Goal: Communication & Community: Answer question/provide support

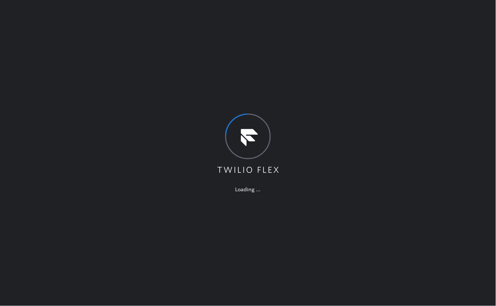
click at [293, 98] on div "Loading ..." at bounding box center [248, 153] width 496 height 306
drag, startPoint x: 151, startPoint y: 145, endPoint x: 161, endPoint y: 136, distance: 13.0
click at [150, 146] on div "Loading ..." at bounding box center [248, 153] width 496 height 306
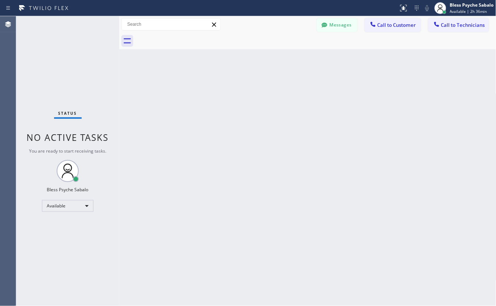
drag, startPoint x: 194, startPoint y: 174, endPoint x: 197, endPoint y: 172, distance: 4.2
click at [196, 172] on div "Back to Dashboard Change Sender ID Customers Technicians Select a contact Outbo…" at bounding box center [307, 161] width 377 height 290
click at [384, 30] on button "Call to Customer" at bounding box center [393, 25] width 56 height 14
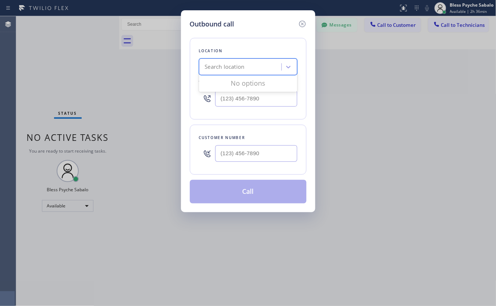
click at [245, 63] on div "Search location" at bounding box center [225, 67] width 40 height 8
click at [302, 24] on icon at bounding box center [302, 24] width 7 height 7
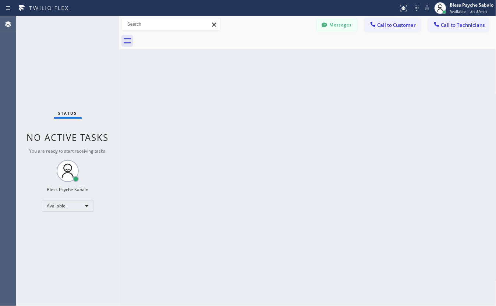
drag, startPoint x: 232, startPoint y: 175, endPoint x: 251, endPoint y: 158, distance: 25.8
click at [232, 175] on div "Back to Dashboard Change Sender ID Customers Technicians HB [PERSON_NAME]-[PERS…" at bounding box center [307, 161] width 377 height 290
click at [397, 26] on span "Call to Technicians" at bounding box center [464, 25] width 44 height 7
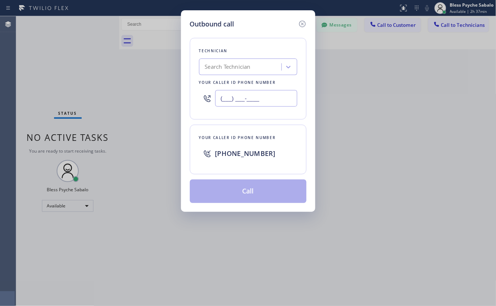
click at [257, 96] on input "(___) ___-____" at bounding box center [256, 98] width 82 height 17
paste input "310) 502-0566"
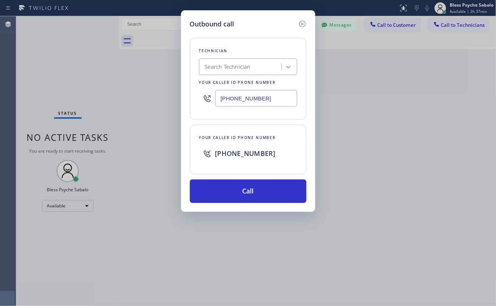
click at [253, 193] on button "Call" at bounding box center [248, 192] width 117 height 24
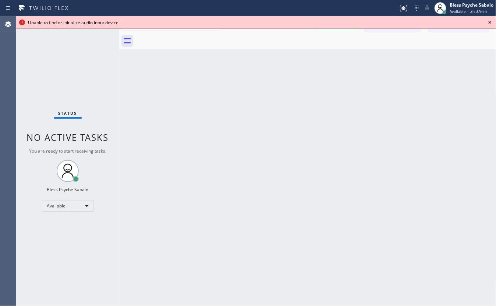
drag, startPoint x: 184, startPoint y: 65, endPoint x: 196, endPoint y: 67, distance: 12.4
click at [188, 66] on div "Back to Dashboard Change Sender ID Customers Technicians HB [PERSON_NAME]-[PERS…" at bounding box center [307, 161] width 377 height 290
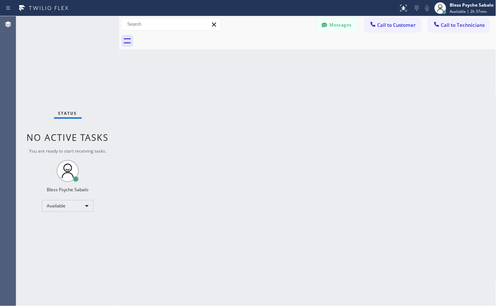
drag, startPoint x: 348, startPoint y: 81, endPoint x: 373, endPoint y: 4, distance: 81.6
click at [350, 76] on div "Back to Dashboard Change Sender ID Customers Technicians HB [PERSON_NAME]-[PERS…" at bounding box center [307, 161] width 377 height 290
click at [328, 103] on div "Back to Dashboard Change Sender ID Customers Technicians HB [PERSON_NAME]-[PERS…" at bounding box center [307, 161] width 377 height 290
click at [397, 21] on button "Call to Technicians" at bounding box center [459, 25] width 61 height 14
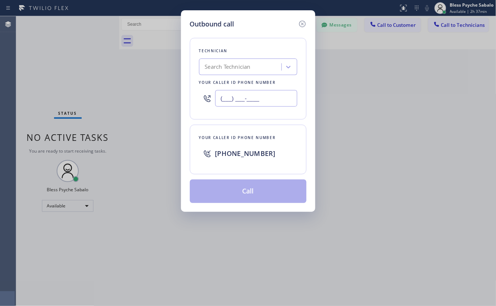
click at [239, 103] on input "(___) ___-____" at bounding box center [256, 98] width 82 height 17
paste input "310) 502-0566"
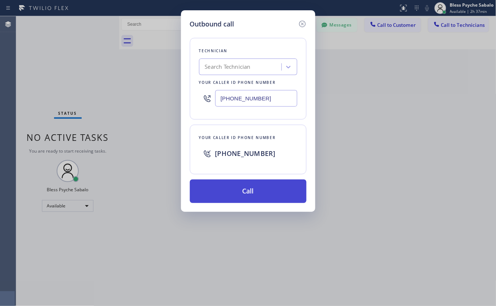
type input "(310) 502-0566"
click at [256, 191] on button "Call" at bounding box center [248, 192] width 117 height 24
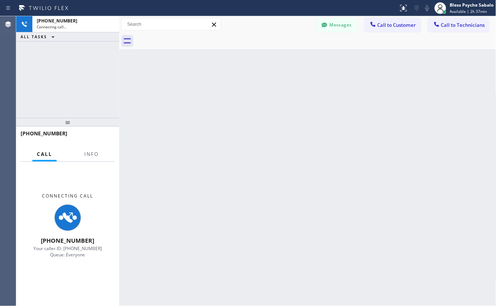
click at [349, 147] on div "Back to Dashboard Change Sender ID Customers Technicians HB [PERSON_NAME]-[PERS…" at bounding box center [307, 161] width 377 height 290
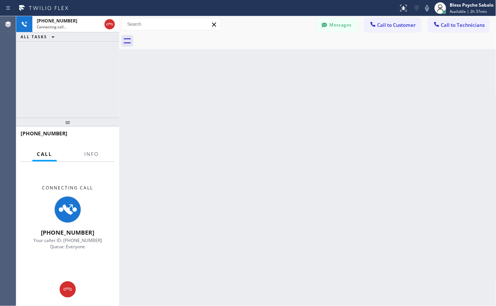
drag, startPoint x: 244, startPoint y: 262, endPoint x: 247, endPoint y: 215, distance: 47.3
click at [244, 245] on div "Back to Dashboard Change Sender ID Customers Technicians HB [PERSON_NAME]-[PERS…" at bounding box center [307, 161] width 377 height 290
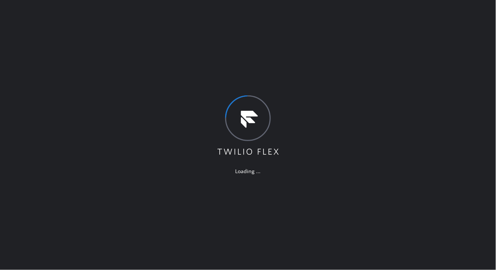
click at [318, 168] on div "Loading ..." at bounding box center [248, 135] width 496 height 270
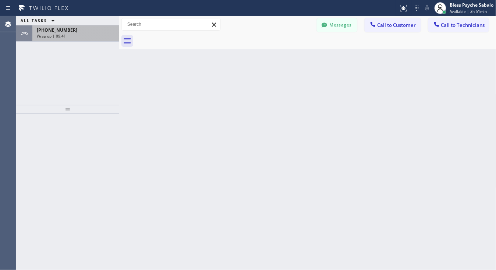
click at [63, 37] on span "Wrap up | 09:41" at bounding box center [51, 36] width 29 height 5
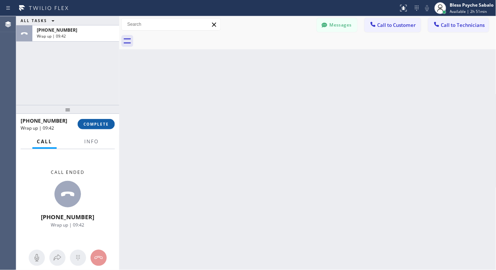
click at [98, 126] on span "COMPLETE" at bounding box center [96, 124] width 25 height 5
click at [222, 120] on div "Back to Dashboard Change Sender ID Customers Technicians HB [PERSON_NAME]-[PERS…" at bounding box center [307, 143] width 377 height 254
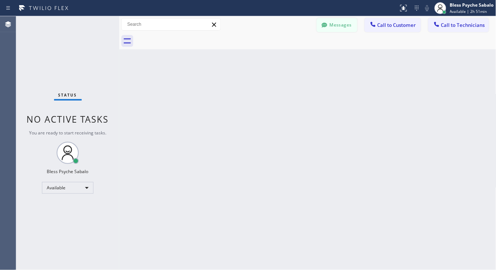
click at [333, 24] on button "Messages" at bounding box center [337, 25] width 41 height 14
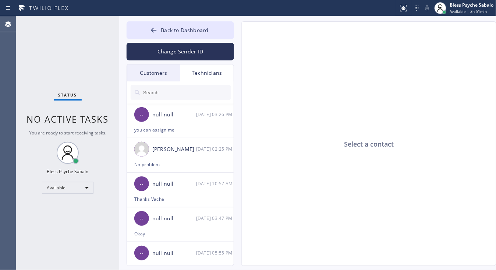
click at [205, 76] on div "Technicians" at bounding box center [206, 72] width 53 height 17
click at [203, 93] on input "text" at bounding box center [187, 92] width 88 height 15
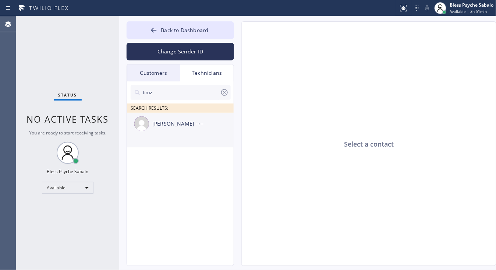
type input "firuz"
click at [198, 130] on div "Firuz Dadadzhanov --:--" at bounding box center [181, 124] width 108 height 22
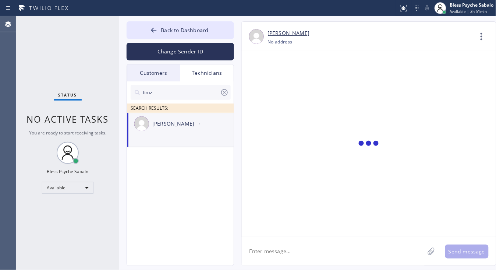
scroll to position [4088, 0]
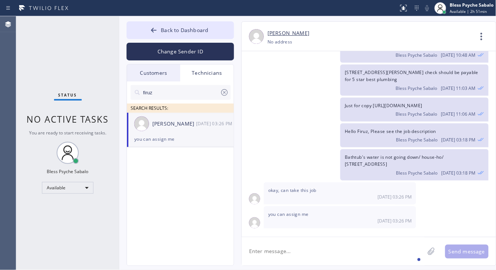
click at [319, 243] on textarea at bounding box center [333, 251] width 183 height 28
paste textarea "In the bathroom the toilet tank is not filling any water and shower the turning…"
type textarea "In the bathroom the toilet tank is not filling any water and shower the turning…"
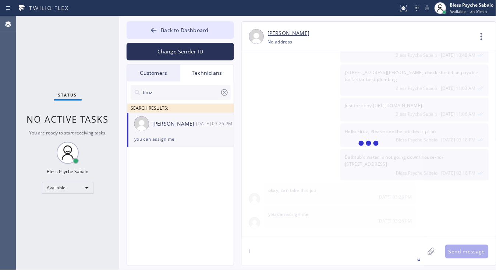
scroll to position [4128, 0]
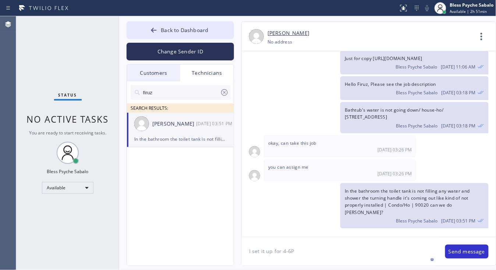
type textarea "I set it up for 4-6PM"
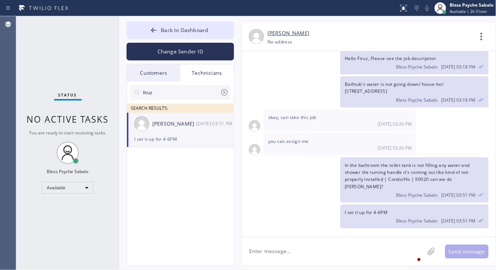
scroll to position [4154, 0]
click at [259, 209] on div "I set it up for 4-6PM Bless Psyche Sabalo 09/24 03:51 PM" at bounding box center [365, 216] width 247 height 24
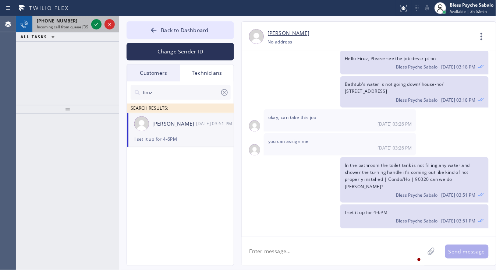
click at [80, 31] on div "+13105316730 Incoming call from queue [DSRs]" at bounding box center [60, 24] width 57 height 16
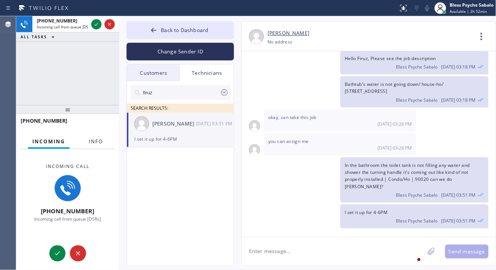
click at [89, 143] on span "Info" at bounding box center [96, 141] width 14 height 7
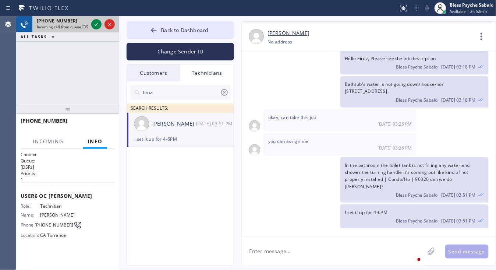
click at [100, 19] on div at bounding box center [103, 24] width 27 height 16
click at [96, 26] on icon at bounding box center [96, 24] width 9 height 9
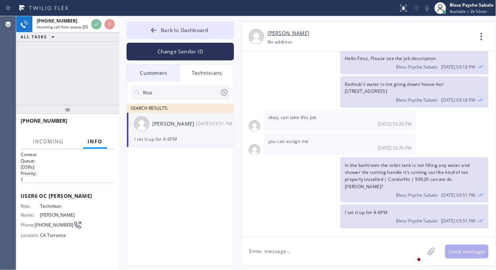
drag, startPoint x: 77, startPoint y: 105, endPoint x: 91, endPoint y: 80, distance: 29.1
click at [77, 105] on div at bounding box center [67, 109] width 103 height 9
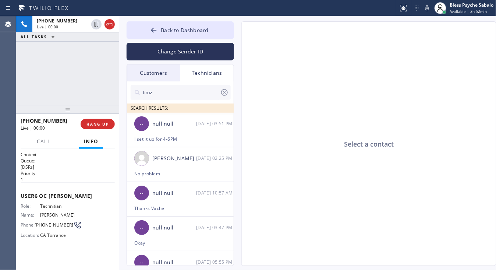
click at [87, 66] on div "+13105316730 Live | 00:00 ALL TASKS ALL TASKS ACTIVE TASKS TASKS IN WRAP UP" at bounding box center [67, 60] width 103 height 89
click at [80, 95] on div "+13105316730 Live | 00:24 ALL TASKS ALL TASKS ACTIVE TASKS TASKS IN WRAP UP" at bounding box center [67, 60] width 103 height 89
drag, startPoint x: 291, startPoint y: 29, endPoint x: 267, endPoint y: 13, distance: 28.4
click at [292, 28] on div "Select a contact" at bounding box center [369, 144] width 255 height 245
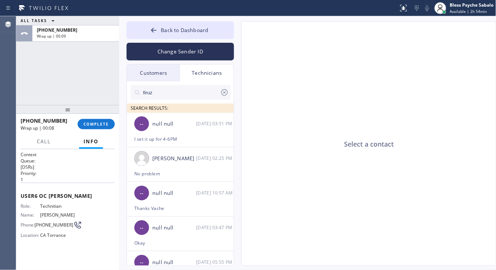
drag, startPoint x: 279, startPoint y: 76, endPoint x: 252, endPoint y: 70, distance: 27.2
click at [279, 76] on div "Select a contact" at bounding box center [369, 144] width 255 height 245
click at [99, 123] on span "COMPLETE" at bounding box center [96, 124] width 25 height 5
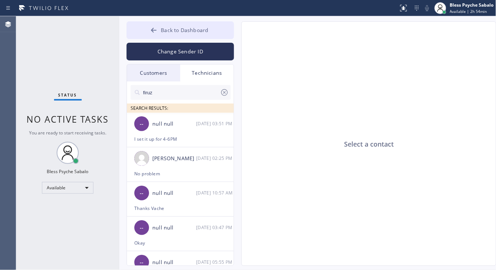
click at [196, 32] on span "Back to Dashboard" at bounding box center [185, 30] width 48 height 7
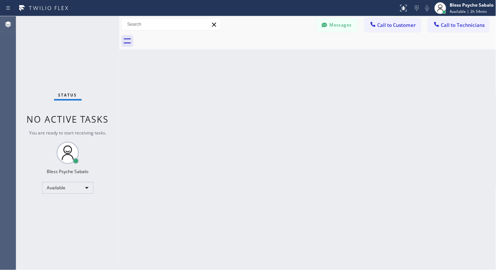
drag, startPoint x: 417, startPoint y: 69, endPoint x: 448, endPoint y: 36, distance: 45.3
click at [418, 69] on div "Back to Dashboard Change Sender ID Customers Technicians HB [PERSON_NAME]-[PERS…" at bounding box center [307, 143] width 377 height 254
click at [453, 26] on span "Call to Technicians" at bounding box center [464, 25] width 44 height 7
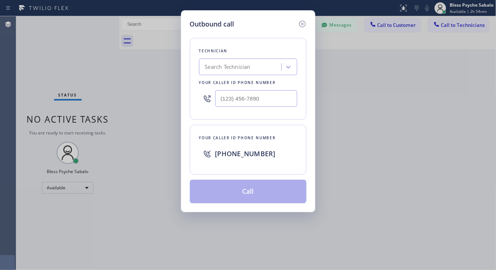
drag, startPoint x: 251, startPoint y: 74, endPoint x: 252, endPoint y: 67, distance: 7.4
click at [251, 72] on div "Search Technician" at bounding box center [248, 67] width 98 height 17
click at [255, 98] on input "(___) ___-____" at bounding box center [256, 98] width 82 height 17
paste input "310) 502-0566"
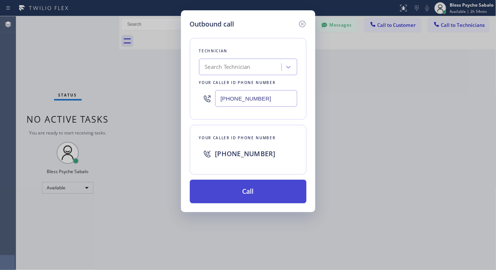
click at [251, 192] on button "Call" at bounding box center [248, 192] width 117 height 24
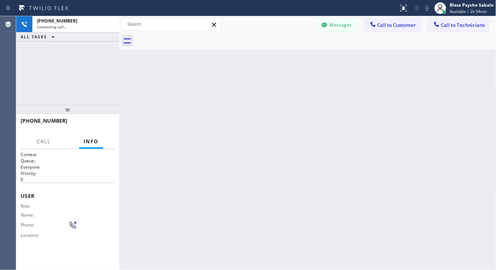
click at [251, 133] on div "Back to Dashboard Change Sender ID Customers Technicians HB [PERSON_NAME]-[PERS…" at bounding box center [307, 143] width 377 height 254
click at [164, 98] on div "Back to Dashboard Change Sender ID Customers Technicians HB [PERSON_NAME]-[PERS…" at bounding box center [307, 143] width 377 height 254
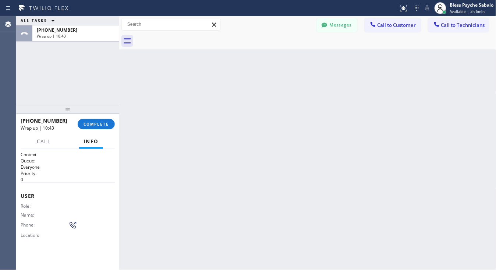
click at [47, 122] on span "+13105020566" at bounding box center [44, 120] width 47 height 7
click at [63, 130] on div "Wrap up | 10:44" at bounding box center [47, 128] width 52 height 6
click at [50, 122] on span "+13105020566" at bounding box center [44, 120] width 47 height 7
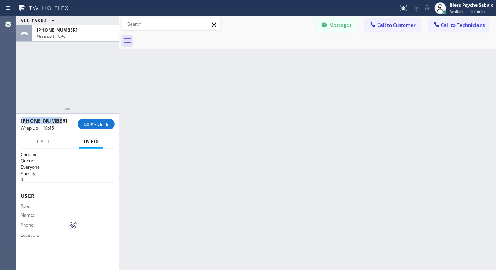
click at [50, 122] on span "+13105020566" at bounding box center [44, 120] width 47 height 7
copy span "13105020566"
click at [114, 121] on button "COMPLETE" at bounding box center [96, 124] width 37 height 10
click at [135, 113] on div "Back to Dashboard Change Sender ID Customers Technicians HB [PERSON_NAME]-[PERS…" at bounding box center [307, 143] width 377 height 254
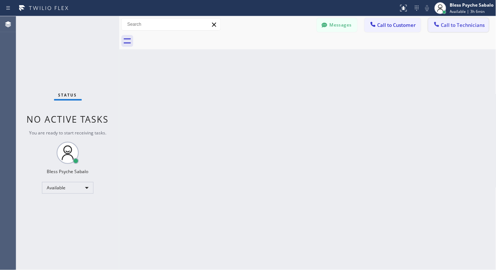
click at [446, 19] on button "Call to Technicians" at bounding box center [459, 25] width 61 height 14
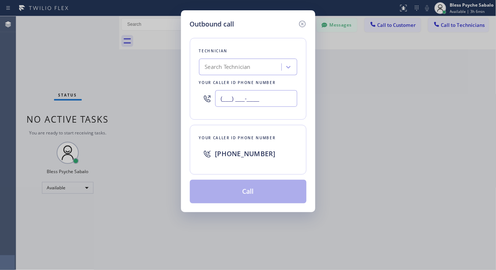
click at [252, 93] on input "(___) ___-____" at bounding box center [256, 98] width 82 height 17
paste input "131) 050-2056"
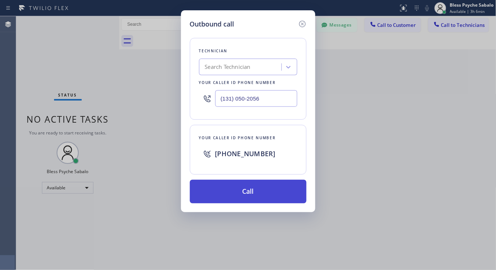
type input "(131) 050-2056"
click at [252, 196] on button "Call" at bounding box center [248, 192] width 117 height 24
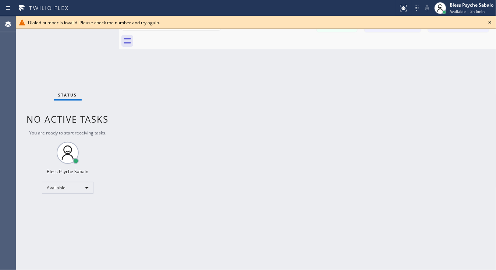
drag, startPoint x: 250, startPoint y: 182, endPoint x: 257, endPoint y: 169, distance: 14.8
click at [250, 182] on div "Back to Dashboard Change Sender ID Customers Technicians HB Helen Bangunan-Rive…" at bounding box center [307, 143] width 377 height 254
click at [361, 119] on div "Back to Dashboard Change Sender ID Customers Technicians HB Helen Bangunan-Rive…" at bounding box center [307, 143] width 377 height 254
click at [492, 21] on icon at bounding box center [490, 22] width 3 height 3
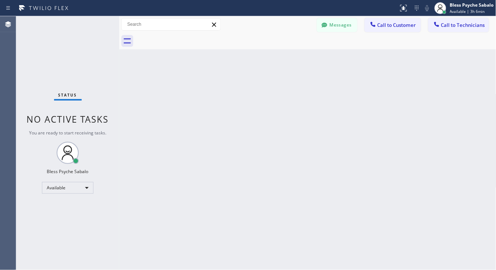
click at [409, 102] on div "Back to Dashboard Change Sender ID Customers Technicians HB Helen Bangunan-Rive…" at bounding box center [307, 143] width 377 height 254
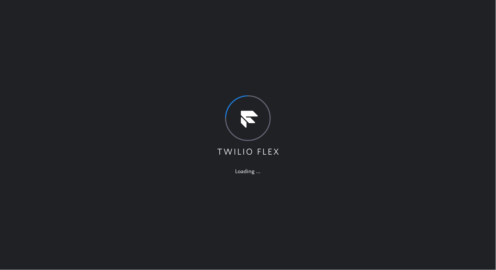
click at [197, 201] on div "Loading ..." at bounding box center [248, 135] width 496 height 270
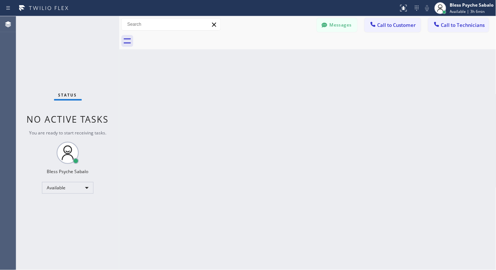
click at [265, 225] on div "Back to Dashboard Change Sender ID Customers Technicians HB Helen Bangunan-Rive…" at bounding box center [307, 143] width 377 height 254
click at [455, 21] on button "Call to Technicians" at bounding box center [459, 25] width 61 height 14
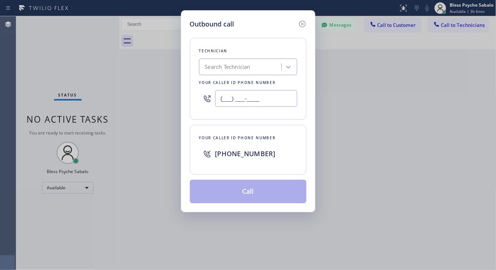
click at [257, 94] on input "(___) ___-____" at bounding box center [256, 98] width 82 height 17
paste input "131) 050-2056"
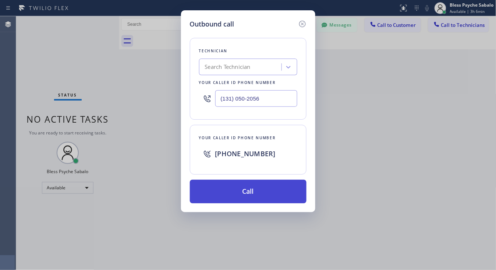
type input "(131) 050-2056"
click at [246, 185] on button "Call" at bounding box center [248, 192] width 117 height 24
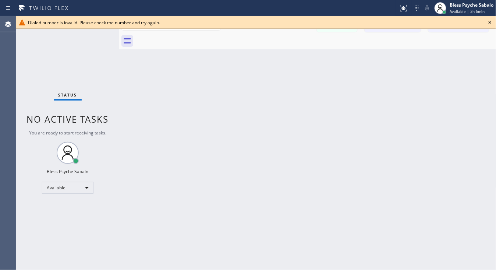
drag, startPoint x: 282, startPoint y: 56, endPoint x: 365, endPoint y: 46, distance: 83.4
click at [301, 56] on div "Back to Dashboard Change Sender ID Customers Technicians HB Helen Bangunan-Rive…" at bounding box center [307, 143] width 377 height 254
click at [486, 21] on icon at bounding box center [490, 22] width 9 height 9
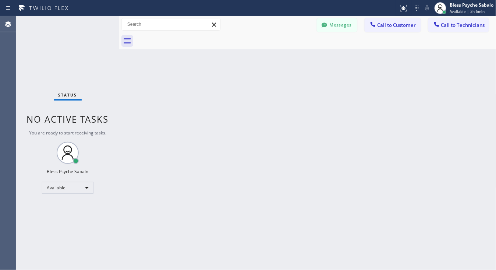
click at [457, 47] on div at bounding box center [316, 41] width 361 height 17
click at [396, 31] on button "Call to Customer" at bounding box center [393, 25] width 56 height 14
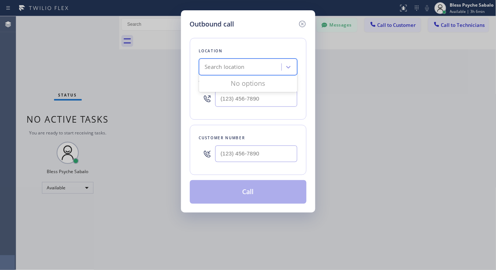
click at [243, 69] on div "Search location" at bounding box center [225, 67] width 40 height 8
type input "5 Star Plumbing"
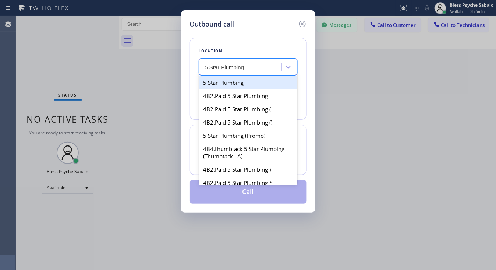
drag, startPoint x: 272, startPoint y: 87, endPoint x: 271, endPoint y: 101, distance: 13.7
click at [272, 87] on div "5 Star Plumbing" at bounding box center [248, 82] width 98 height 13
type input "[PHONE_NUMBER]"
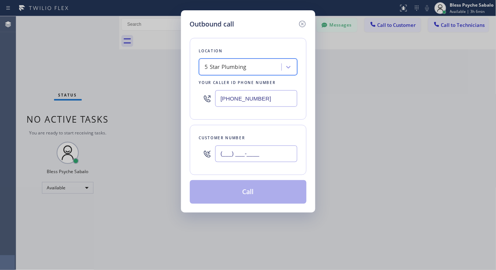
click at [255, 156] on input "(___) ___-____" at bounding box center [256, 153] width 82 height 17
paste input "131) 050-2056"
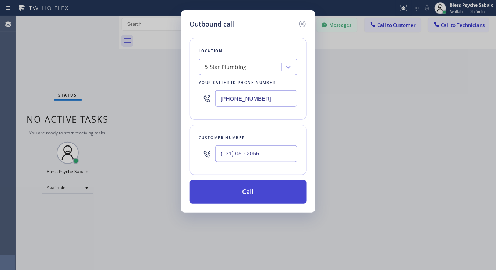
type input "(131) 050-2056"
click at [251, 194] on button "Call" at bounding box center [248, 192] width 117 height 24
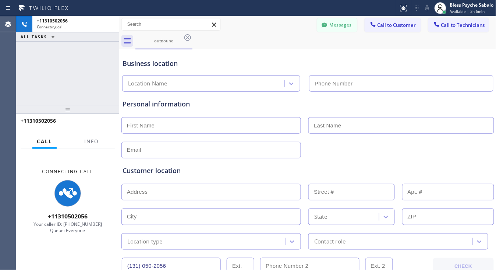
type input "[PHONE_NUMBER]"
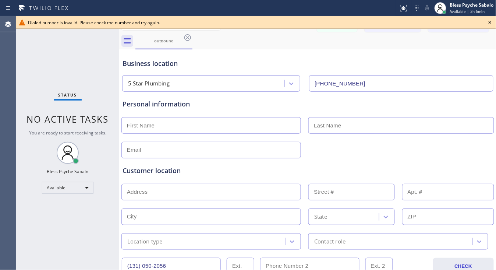
drag, startPoint x: 251, startPoint y: 70, endPoint x: 295, endPoint y: 52, distance: 48.0
click at [253, 69] on div "Business location 5 Star Plumbing (888) 909-0120" at bounding box center [308, 71] width 374 height 41
click at [488, 22] on icon at bounding box center [490, 22] width 9 height 9
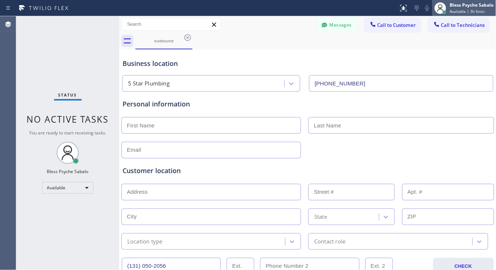
click at [439, 7] on icon at bounding box center [440, 8] width 9 height 9
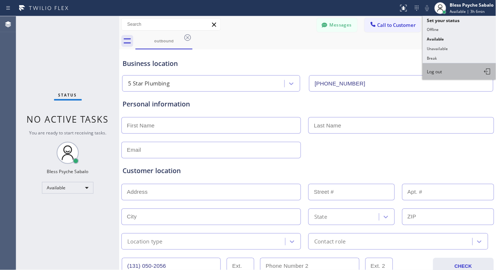
click at [434, 68] on span "Log out" at bounding box center [435, 71] width 15 height 6
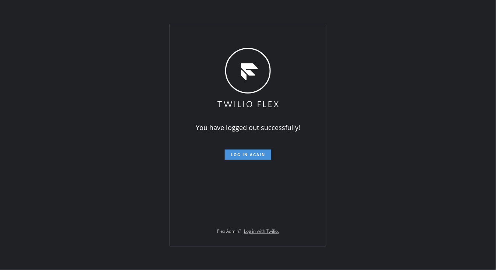
click at [245, 150] on button "Log in again" at bounding box center [248, 154] width 46 height 10
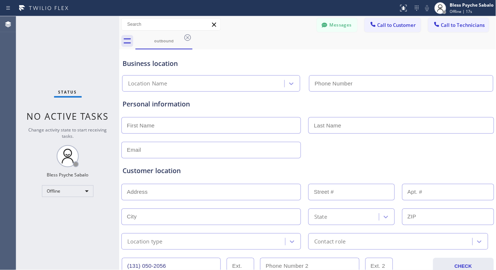
type input "[PHONE_NUMBER]"
click at [189, 39] on icon at bounding box center [187, 37] width 9 height 9
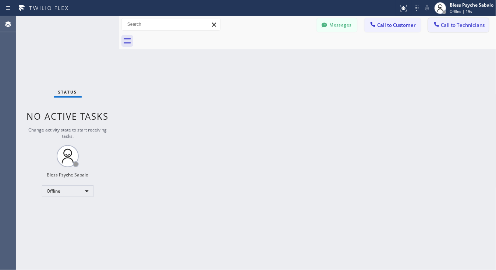
click at [447, 25] on span "Call to Technicians" at bounding box center [464, 25] width 44 height 7
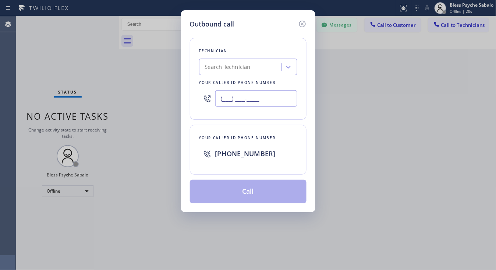
click at [250, 101] on input "(___) ___-____" at bounding box center [256, 98] width 82 height 17
paste input "131) 050-2056"
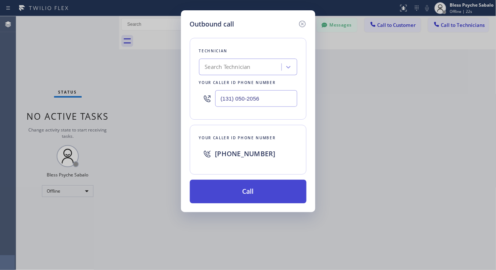
type input "(131) 050-2056"
click at [242, 194] on button "Call" at bounding box center [248, 192] width 117 height 24
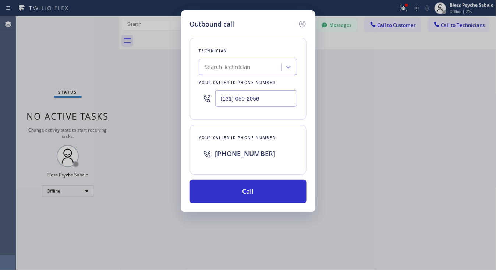
click at [308, 23] on div "Outbound call Technician Search Technician Your caller id phone number [PHONE_N…" at bounding box center [248, 111] width 134 height 202
click at [301, 24] on icon at bounding box center [302, 24] width 9 height 9
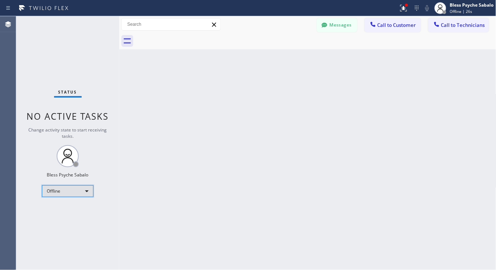
click at [76, 196] on div "Offline" at bounding box center [68, 191] width 52 height 12
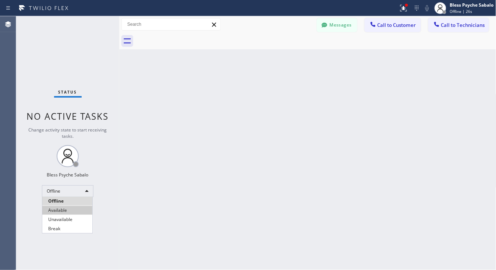
click at [68, 212] on li "Available" at bounding box center [67, 210] width 50 height 9
click at [240, 160] on div "Back to Dashboard Change Sender ID Customers Technicians HB [PERSON_NAME]-[PERS…" at bounding box center [307, 143] width 377 height 254
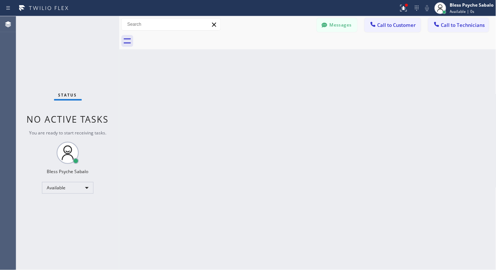
click at [455, 24] on span "Call to Technicians" at bounding box center [464, 25] width 44 height 7
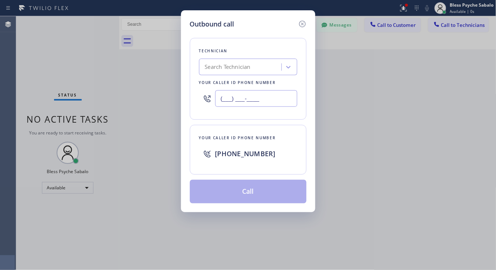
click at [264, 96] on input "(___) ___-____" at bounding box center [256, 98] width 82 height 17
paste input "131) 050-2056"
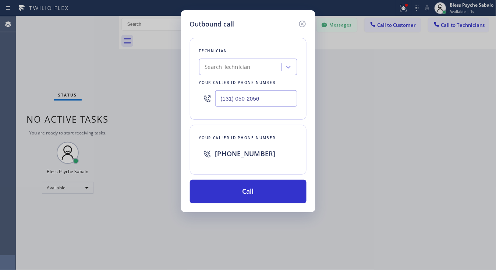
type input "(131) 050-2056"
click at [251, 205] on div "Outbound call Technician Search Technician Your caller id phone number [PHONE_N…" at bounding box center [248, 111] width 134 height 202
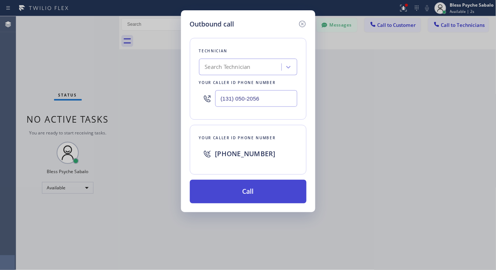
click at [253, 199] on button "Call" at bounding box center [248, 192] width 117 height 24
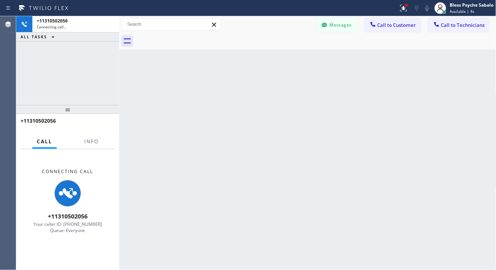
drag, startPoint x: 333, startPoint y: 154, endPoint x: 366, endPoint y: 115, distance: 50.6
click at [334, 154] on div "Back to Dashboard Change Sender ID Customers Technicians HB [PERSON_NAME]-[PERS…" at bounding box center [307, 143] width 377 height 254
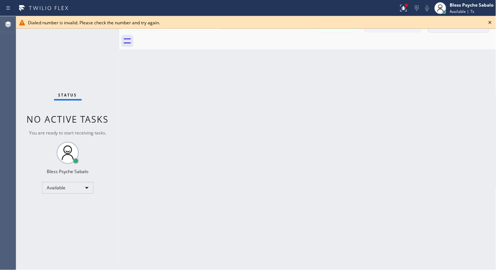
click at [490, 21] on icon at bounding box center [490, 22] width 9 height 9
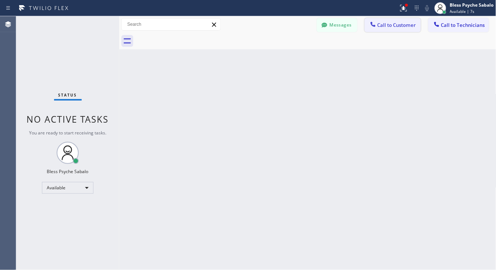
drag, startPoint x: 404, startPoint y: 70, endPoint x: 395, endPoint y: 27, distance: 44.1
click at [404, 67] on div "Back to Dashboard Change Sender ID Customers Technicians HB [PERSON_NAME]-[PERS…" at bounding box center [307, 143] width 377 height 254
click at [394, 26] on span "Call to Customer" at bounding box center [397, 25] width 39 height 7
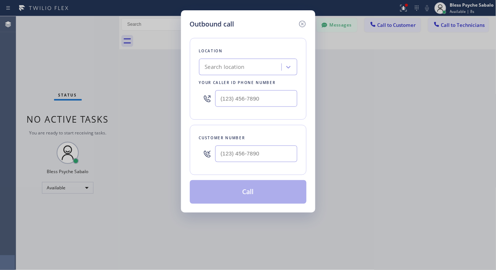
click at [268, 89] on div at bounding box center [248, 99] width 98 height 24
click at [267, 73] on div "Search location" at bounding box center [241, 67] width 80 height 13
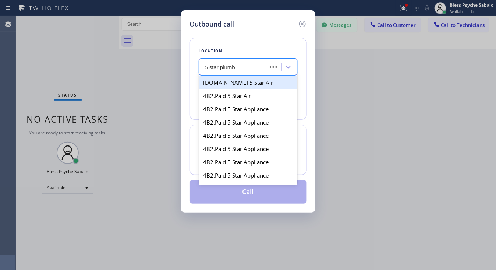
type input "5 star plumbi"
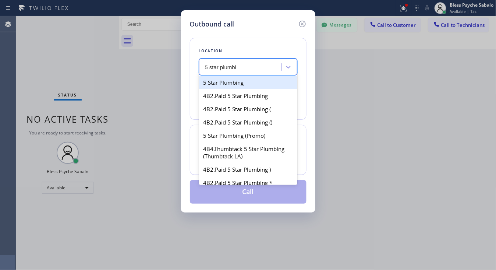
click at [257, 80] on div "5 Star Plumbing" at bounding box center [248, 82] width 98 height 13
type input "[PHONE_NUMBER]"
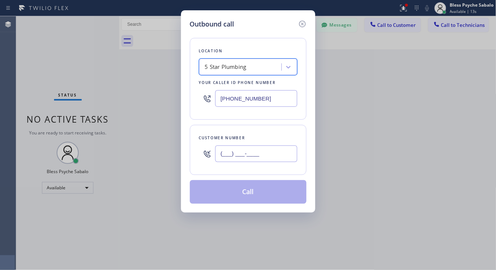
click at [250, 149] on input "(___) ___-____" at bounding box center [256, 153] width 82 height 17
paste input "131) 050-2056"
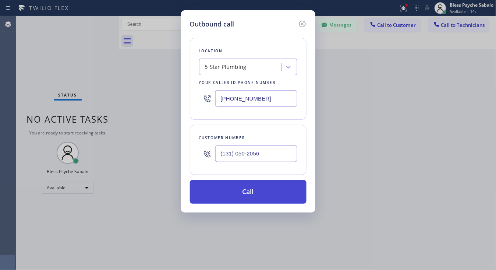
type input "(131) 050-2056"
click at [253, 187] on button "Call" at bounding box center [248, 192] width 117 height 24
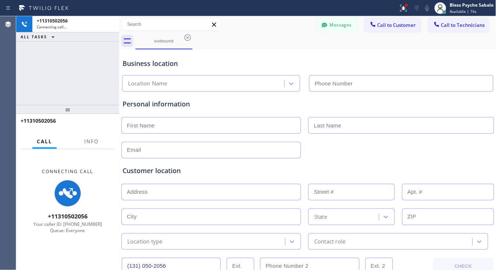
type input "[PHONE_NUMBER]"
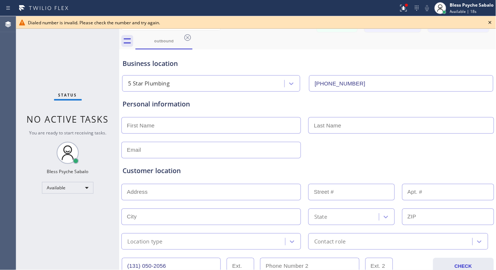
click at [489, 24] on icon at bounding box center [490, 22] width 9 height 9
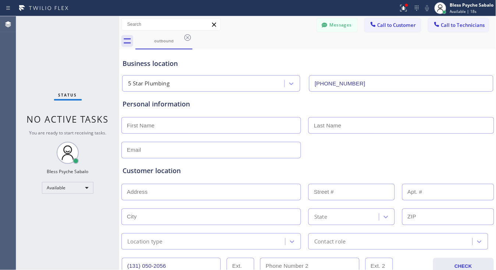
drag, startPoint x: 449, startPoint y: 45, endPoint x: 443, endPoint y: 45, distance: 6.3
click at [448, 45] on div "outbound" at bounding box center [316, 41] width 361 height 17
click at [334, 24] on button "Messages" at bounding box center [337, 25] width 41 height 14
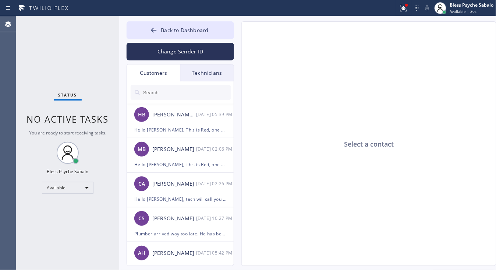
click at [173, 96] on input "text" at bounding box center [187, 92] width 88 height 15
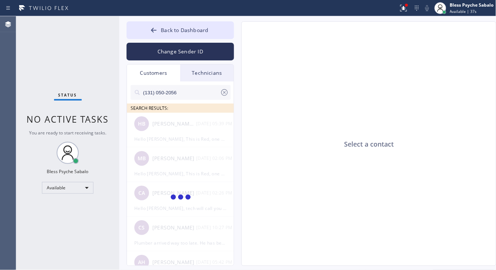
click at [318, 212] on div "Select a contact" at bounding box center [369, 144] width 255 height 245
click at [198, 96] on input "(131) 050-2056" at bounding box center [182, 92] width 78 height 15
click at [170, 88] on input "(131) 050-2056" at bounding box center [182, 92] width 78 height 15
drag, startPoint x: 184, startPoint y: 87, endPoint x: 108, endPoint y: 80, distance: 76.9
click at [108, 80] on div "Status No active tasks You are ready to start receiving tasks. Bless Psyche Sab…" at bounding box center [256, 143] width 480 height 254
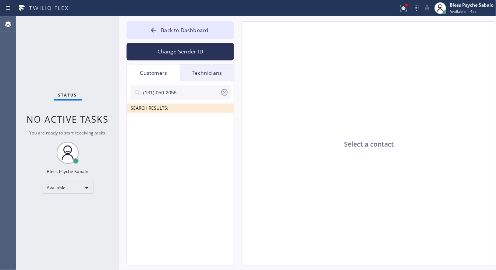
paste input "310) 502-056"
type input "(310) 502-0566"
click at [284, 32] on div "Select a contact" at bounding box center [369, 144] width 255 height 245
click at [332, 37] on div "Select a contact" at bounding box center [369, 144] width 255 height 245
click at [195, 26] on button "Back to Dashboard" at bounding box center [181, 30] width 108 height 18
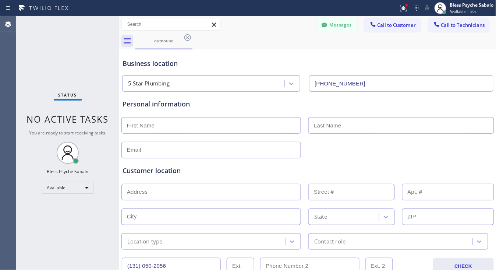
drag, startPoint x: 345, startPoint y: 60, endPoint x: 418, endPoint y: 48, distance: 73.9
click at [348, 61] on div "Business location" at bounding box center [308, 64] width 371 height 10
click at [455, 29] on button "Call to Technicians" at bounding box center [459, 25] width 61 height 14
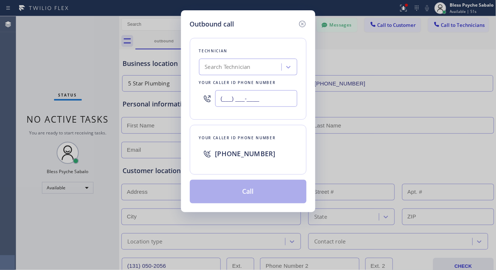
click at [251, 98] on input "(___) ___-____" at bounding box center [256, 98] width 82 height 17
paste input "310) 502-0566"
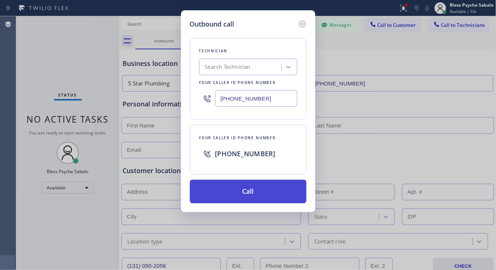
click at [258, 193] on button "Call" at bounding box center [248, 192] width 117 height 24
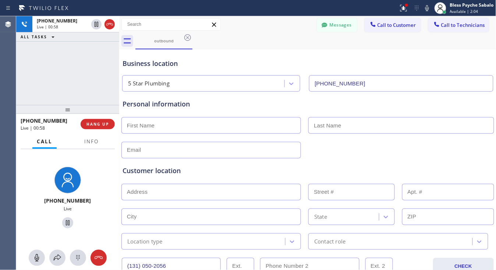
click at [81, 105] on div at bounding box center [67, 109] width 103 height 9
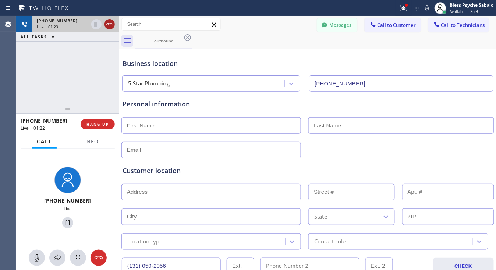
click at [110, 24] on icon at bounding box center [109, 24] width 7 height 2
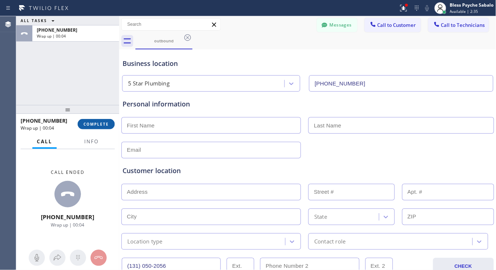
click at [87, 127] on button "COMPLETE" at bounding box center [96, 124] width 37 height 10
click at [81, 85] on div "ALL TASKS ALL TASKS ACTIVE TASKS TASKS IN WRAP UP +13105020566 Wrap up | 00:05" at bounding box center [67, 60] width 103 height 89
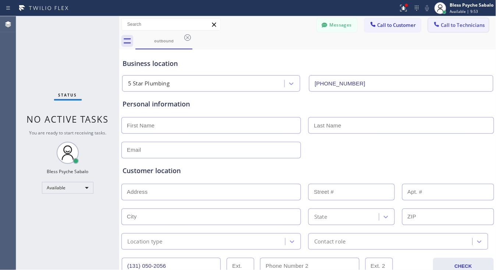
click at [439, 30] on button "Call to Technicians" at bounding box center [459, 25] width 61 height 14
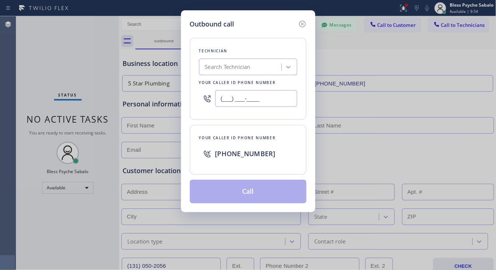
click at [250, 94] on input "(___) ___-____" at bounding box center [256, 98] width 82 height 17
paste input "310) 502-0566"
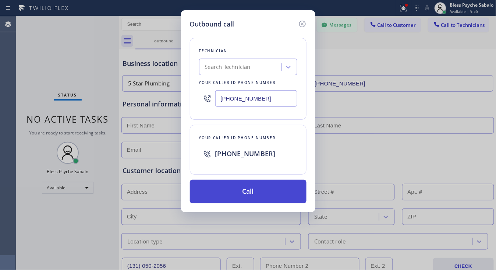
type input "(310) 502-0566"
click at [259, 196] on button "Call" at bounding box center [248, 192] width 117 height 24
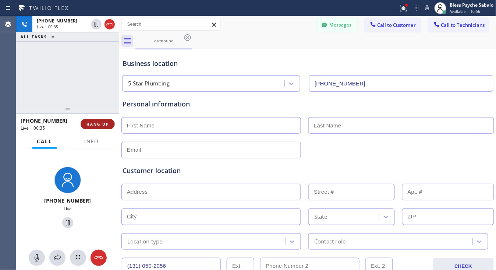
click at [85, 126] on button "HANG UP" at bounding box center [98, 124] width 34 height 10
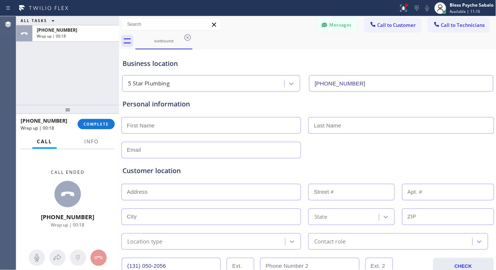
click at [96, 133] on div "+13105020566 Wrap up | 00:18 COMPLETE" at bounding box center [68, 124] width 94 height 19
click at [96, 123] on span "COMPLETE" at bounding box center [96, 124] width 25 height 5
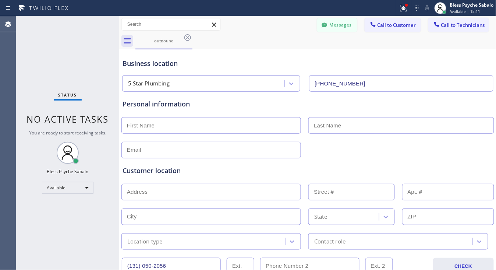
click at [93, 161] on div "Status No active tasks You are ready to start receiving tasks. Bless Psyche Sab…" at bounding box center [67, 143] width 103 height 254
click at [340, 18] on button "Messages" at bounding box center [337, 25] width 41 height 14
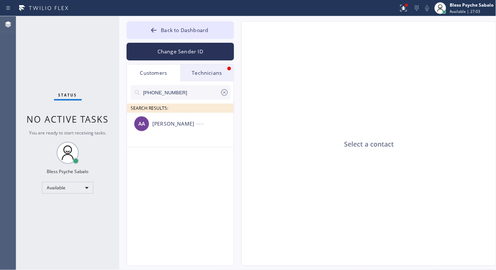
click at [221, 75] on div "Technicians" at bounding box center [206, 72] width 53 height 17
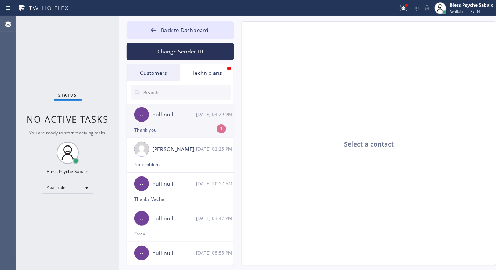
click at [205, 113] on div "[DATE] 04:29 PM" at bounding box center [215, 114] width 38 height 8
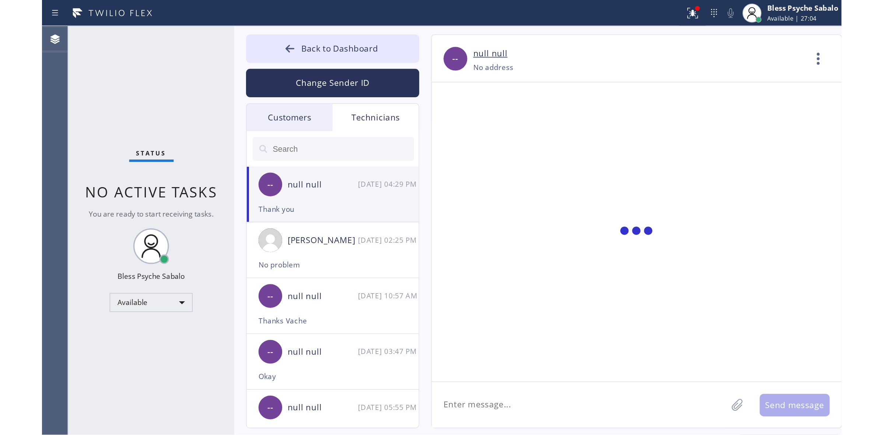
scroll to position [4178, 0]
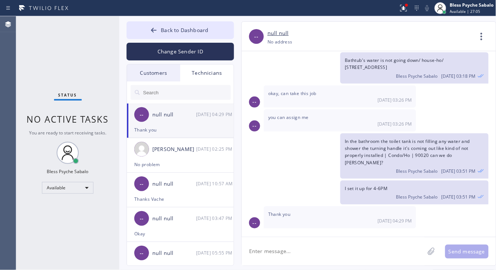
drag, startPoint x: 352, startPoint y: 246, endPoint x: 366, endPoint y: 223, distance: 26.5
click at [351, 245] on textarea at bounding box center [333, 251] width 183 height 28
drag, startPoint x: 56, startPoint y: 208, endPoint x: 63, endPoint y: 181, distance: 28.1
click at [57, 203] on div "Status No active tasks You are ready to start receiving tasks. Bless Psyche Sab…" at bounding box center [67, 143] width 103 height 254
click at [64, 177] on div "Status No active tasks You are ready to start receiving tasks. Bless Psyche Sab…" at bounding box center [67, 143] width 103 height 254
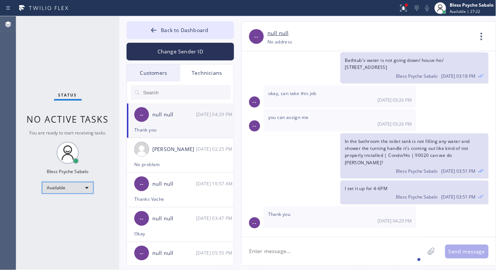
click at [65, 185] on div "Available" at bounding box center [68, 188] width 52 height 12
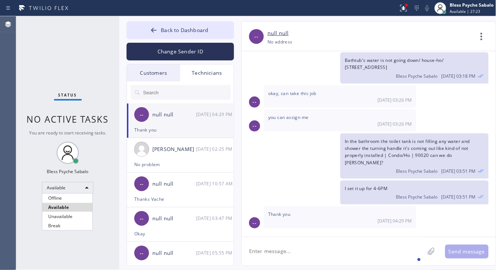
click at [63, 214] on li "Unavailable" at bounding box center [67, 216] width 50 height 9
click at [62, 121] on span "No active tasks" at bounding box center [68, 119] width 82 height 12
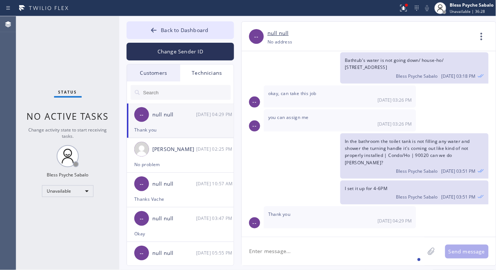
click at [78, 159] on div "Status No active tasks Change activity state to start receiving tasks. Bless Ps…" at bounding box center [67, 143] width 103 height 254
click at [295, 160] on div "In the bathroom the toilet tank is not filling any water and shower the turning…" at bounding box center [365, 155] width 247 height 45
click at [402, 7] on icon at bounding box center [404, 8] width 9 height 9
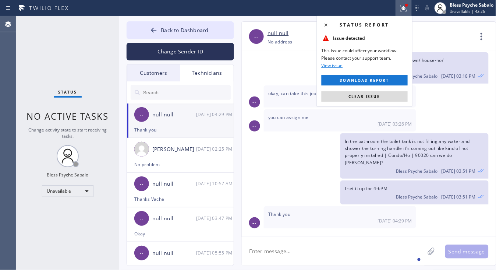
click at [384, 100] on button "Clear issue" at bounding box center [365, 96] width 86 height 10
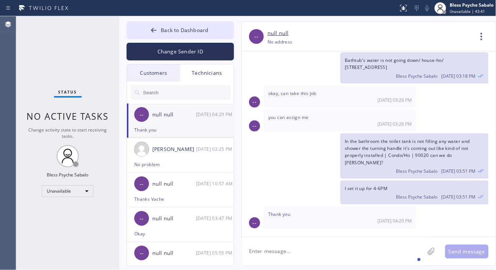
click at [95, 136] on div "Change activity state to start receiving tasks." at bounding box center [68, 133] width 88 height 13
click at [76, 170] on div "Status No active tasks Change activity state to start receiving tasks. Bless Ps…" at bounding box center [67, 143] width 103 height 254
drag, startPoint x: 96, startPoint y: 141, endPoint x: 75, endPoint y: 100, distance: 46.3
click at [95, 140] on div "Status No active tasks Change activity state to start receiving tasks. Bless Ps…" at bounding box center [67, 143] width 103 height 254
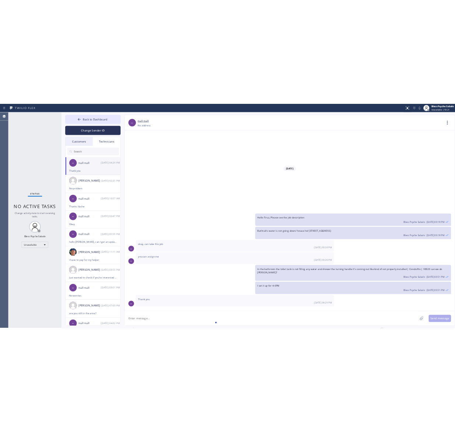
scroll to position [3362, 0]
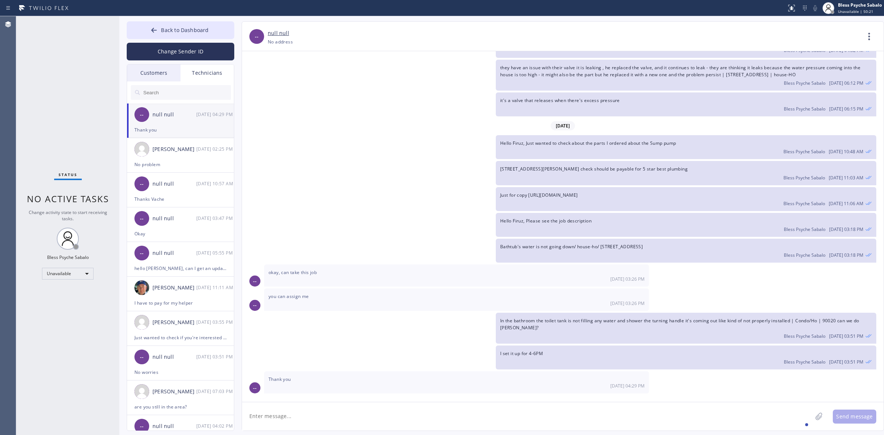
drag, startPoint x: 321, startPoint y: 154, endPoint x: 268, endPoint y: 128, distance: 58.6
click at [321, 154] on div "Hello Firuz, Just wanted to check about the parts I ordered about the Sump pump…" at bounding box center [559, 147] width 634 height 24
click at [179, 30] on span "Back to Dashboard" at bounding box center [185, 30] width 48 height 7
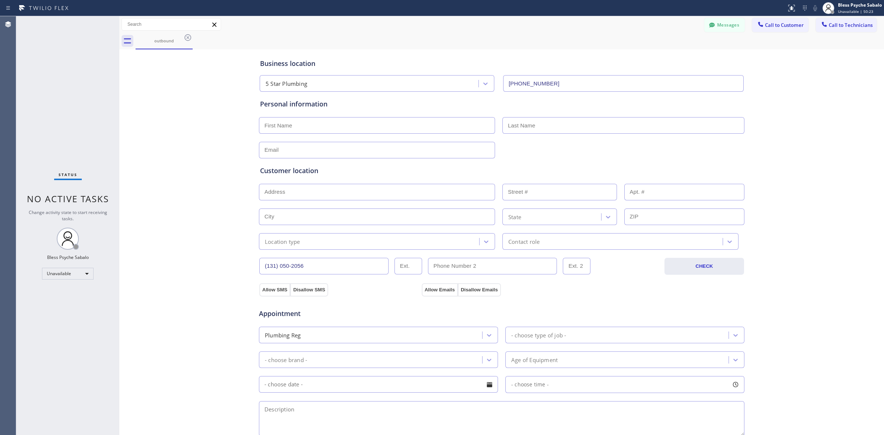
click at [161, 54] on div "Business location 5 Star Plumbing (888) 909-0120 Personal information Customer …" at bounding box center [501, 302] width 761 height 503
click at [186, 41] on icon at bounding box center [187, 37] width 9 height 9
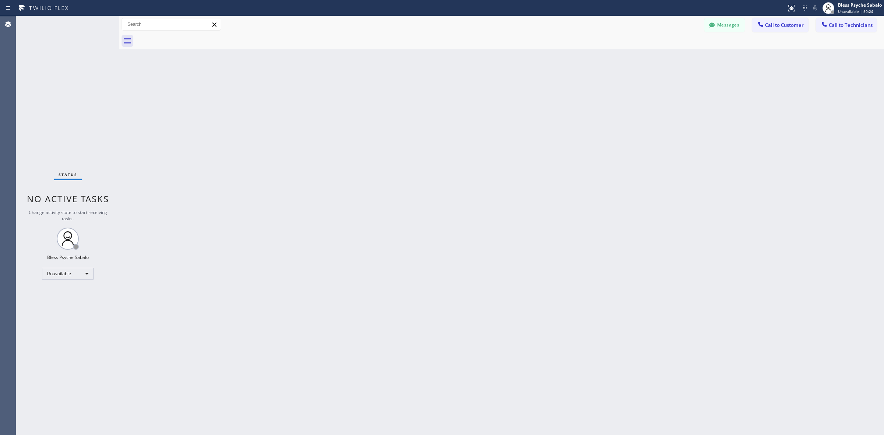
click at [180, 62] on div "Back to Dashboard Change Sender ID Customers Technicians (310) 502-0566 SEARCH …" at bounding box center [501, 225] width 764 height 419
click at [496, 22] on icon at bounding box center [760, 24] width 7 height 7
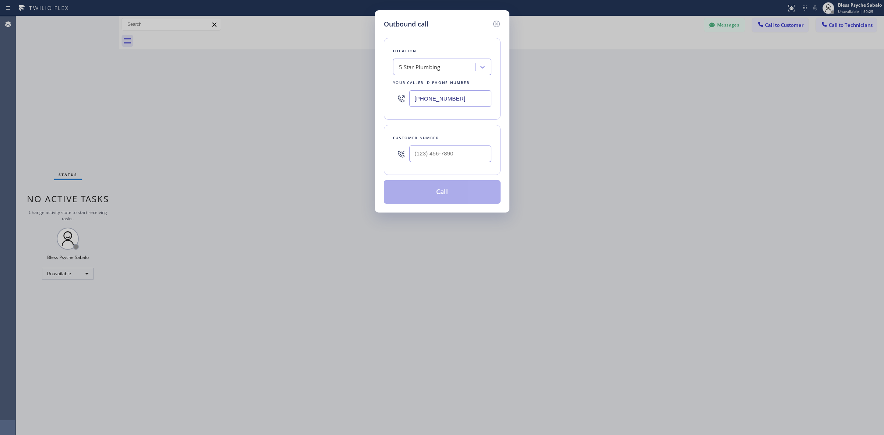
click at [435, 65] on div "5 Star Plumbing" at bounding box center [435, 67] width 80 height 13
click at [240, 39] on div "Outbound call Location option 5 Star Plumbing, selected. option 5 Star Plumbing…" at bounding box center [442, 217] width 884 height 435
click at [440, 146] on input "(___) ___-____" at bounding box center [450, 153] width 82 height 17
paste input "862) 812-6812"
type input "(862) 812-6812"
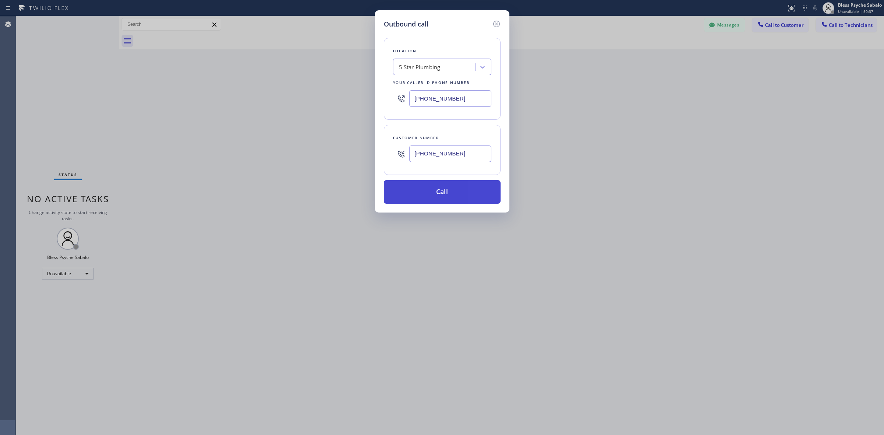
click at [456, 193] on button "Call" at bounding box center [442, 192] width 117 height 24
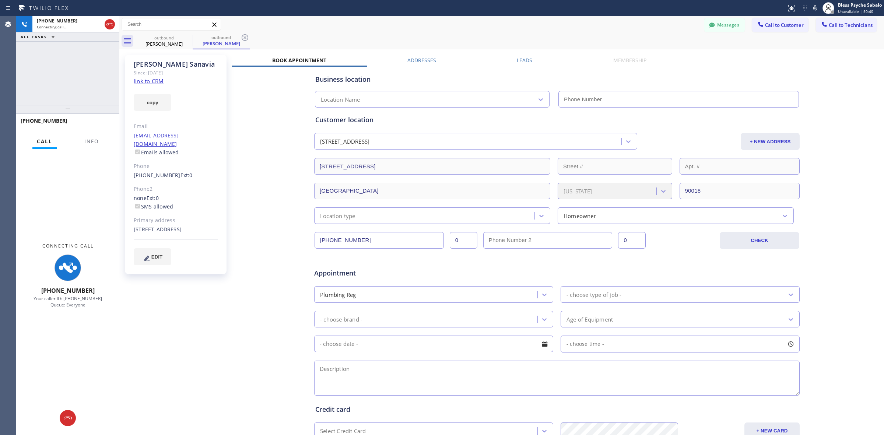
type input "[PHONE_NUMBER]"
click at [268, 171] on div "Business location 5 Star Plumbing (888) 909-0120 Personal information Enrico Sa…" at bounding box center [557, 290] width 650 height 447
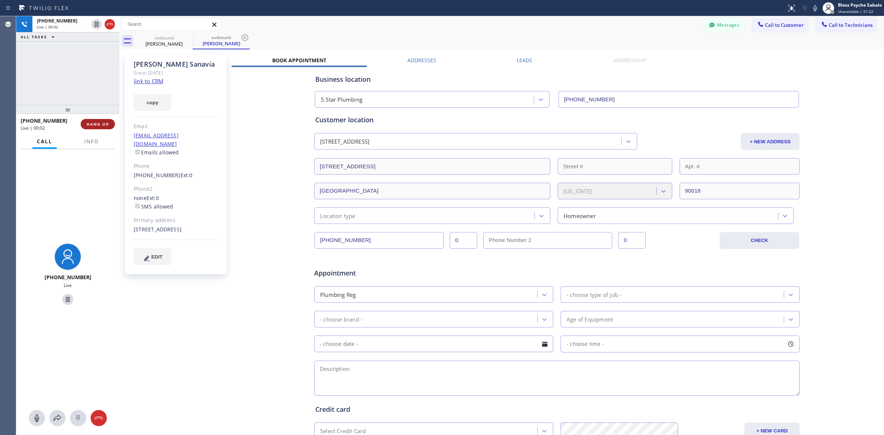
click at [94, 129] on button "HANG UP" at bounding box center [98, 124] width 34 height 10
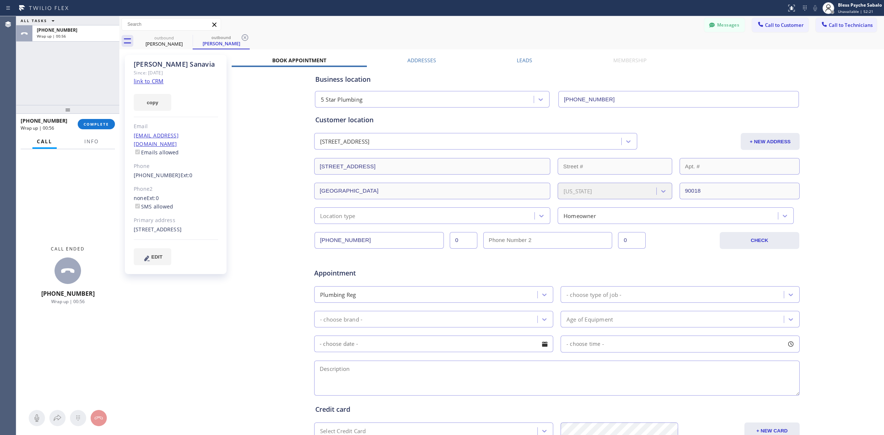
click at [255, 168] on div "Business location 5 Star Plumbing (888) 909-0120 Personal information Enrico Sa…" at bounding box center [557, 290] width 650 height 447
click at [158, 172] on link "(862) 812-6812" at bounding box center [157, 175] width 47 height 7
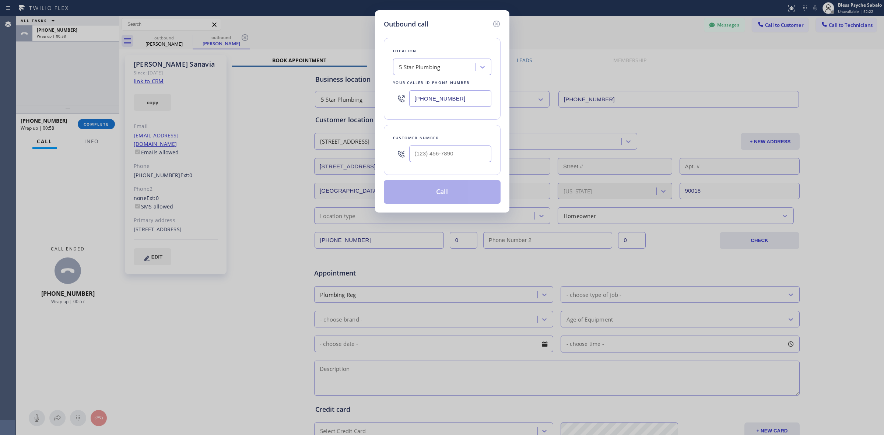
type input "(862) 812-6812"
click at [432, 188] on button "Call" at bounding box center [442, 192] width 117 height 24
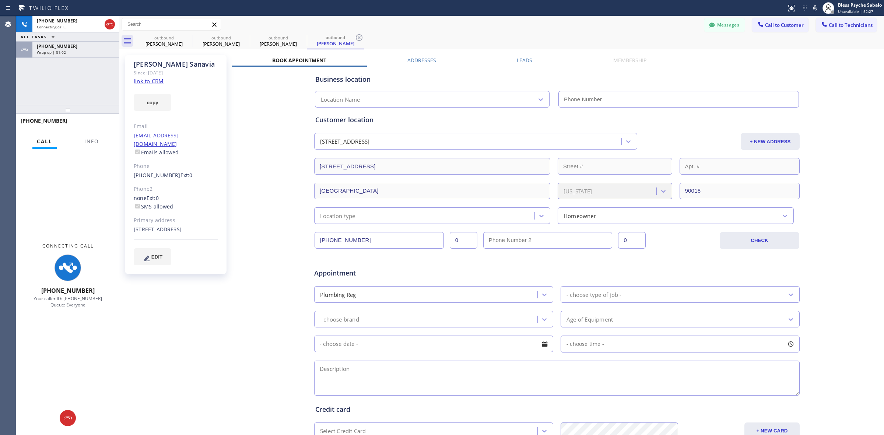
type input "[PHONE_NUMBER]"
click at [253, 218] on div "Business location 5 Star Plumbing (888) 909-0120 Personal information Enrico Sa…" at bounding box center [557, 290] width 650 height 447
click at [226, 144] on div "Enrico Sanavia Since: 20 may 2020 link to CRM copy Email sanaviaenrico@gmail.co…" at bounding box center [176, 164] width 103 height 219
click at [253, 109] on div "Business location 5 Star Plumbing (888) 909-0120 Personal information Enrico Sa…" at bounding box center [557, 290] width 650 height 447
click at [242, 39] on icon at bounding box center [245, 37] width 7 height 7
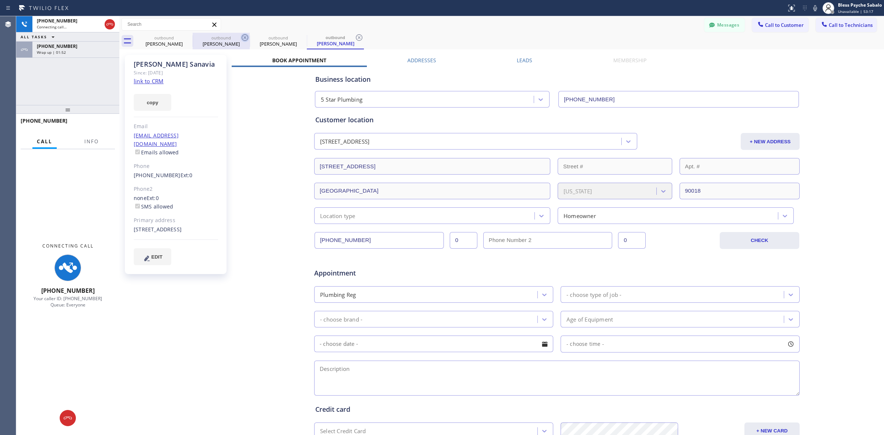
click at [0, 0] on icon at bounding box center [0, 0] width 0 height 0
click at [244, 38] on icon at bounding box center [244, 37] width 9 height 9
click at [235, 93] on div "Business location 5 Star Plumbing (888) 909-0120 Personal information Enrico Sa…" at bounding box center [557, 290] width 650 height 447
click at [184, 39] on icon at bounding box center [187, 37] width 9 height 9
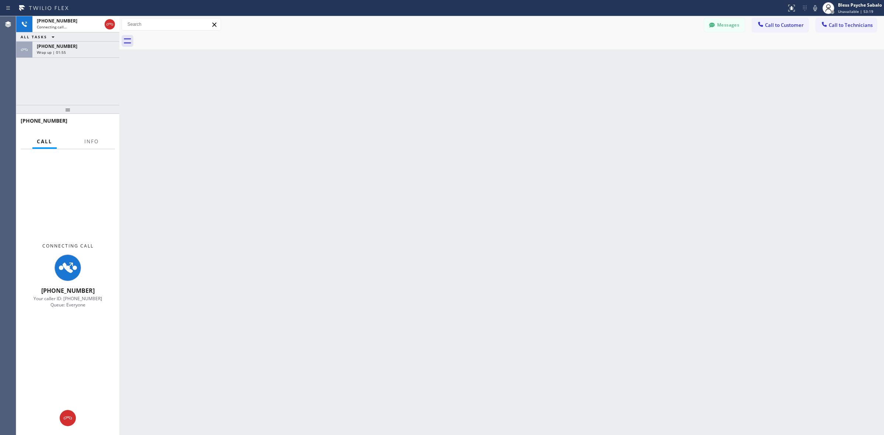
click at [496, 24] on button "Messages" at bounding box center [724, 25] width 41 height 14
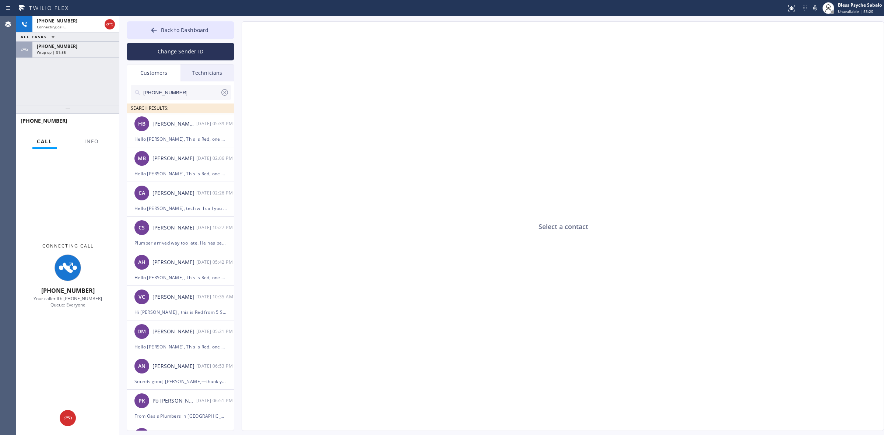
click at [264, 161] on div "Select a contact" at bounding box center [563, 226] width 642 height 409
click at [194, 136] on div "Hello [PERSON_NAME], This is Red, one of the managers at 5 Star Plumbing. I'm r…" at bounding box center [180, 139] width 92 height 8
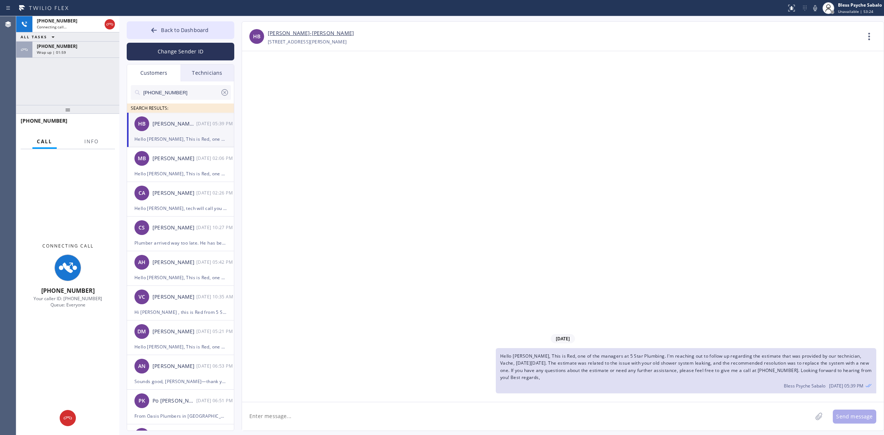
click at [496, 270] on div "Bless Psyche Sabalo 09/22 05:39 PM" at bounding box center [686, 385] width 372 height 8
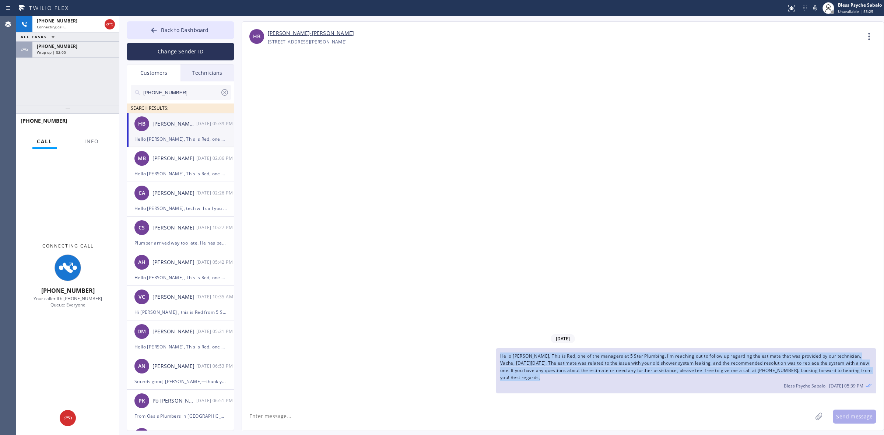
drag, startPoint x: 597, startPoint y: 379, endPoint x: 500, endPoint y: 349, distance: 101.8
click at [496, 270] on div "Hello Helen, This is Red, one of the managers at 5 Star Plumbing. I'm reaching …" at bounding box center [686, 370] width 380 height 45
copy span "Hello Helen, This is Red, one of the managers at 5 Star Plumbing. I'm reaching …"
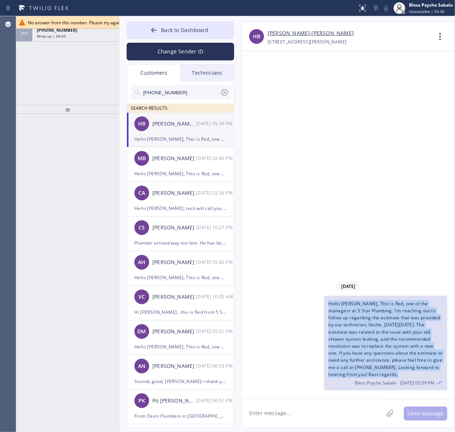
drag, startPoint x: 265, startPoint y: 130, endPoint x: 220, endPoint y: 113, distance: 48.4
click at [265, 130] on div "09/22/2025 Hello Helen, This is Red, one of the managers at 5 Star Plumbing. I'…" at bounding box center [348, 225] width 213 height 348
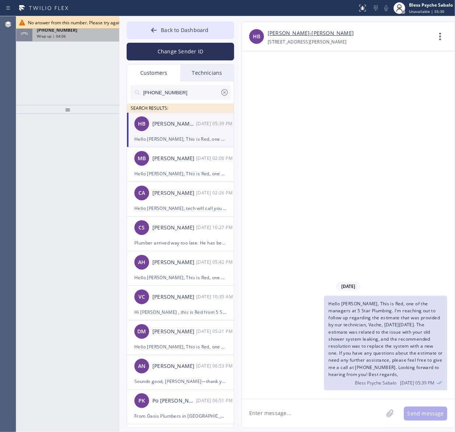
click at [80, 32] on div "+18628126812" at bounding box center [76, 30] width 78 height 6
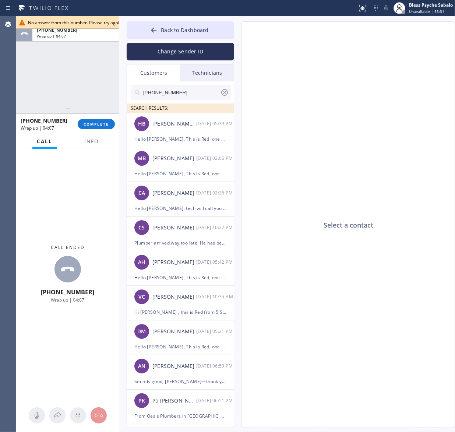
type input "[PHONE_NUMBER]"
click at [340, 201] on div "Select a contact" at bounding box center [349, 225] width 214 height 407
click at [180, 127] on div "[PERSON_NAME]-[PERSON_NAME]" at bounding box center [174, 124] width 44 height 8
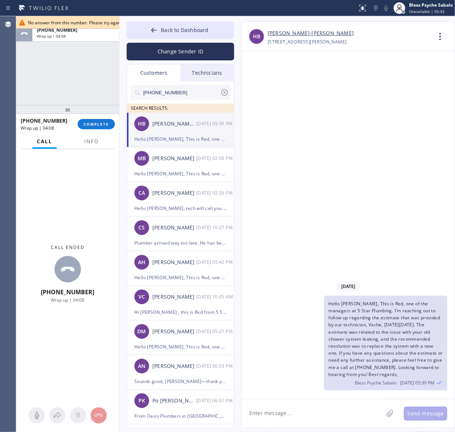
click at [372, 270] on span "Hello [PERSON_NAME], This is Red, one of the managers at 5 Star Plumbing. I'm r…" at bounding box center [385, 338] width 115 height 77
drag, startPoint x: 441, startPoint y: 374, endPoint x: 328, endPoint y: 301, distance: 134.2
click at [328, 270] on div "Hello Helen, This is Red, one of the managers at 5 Star Plumbing. I'm reaching …" at bounding box center [385, 343] width 123 height 95
copy span "Hello Helen, This is Red, one of the managers at 5 Star Plumbing. I'm reaching …"
drag, startPoint x: 260, startPoint y: 74, endPoint x: 204, endPoint y: 6, distance: 87.7
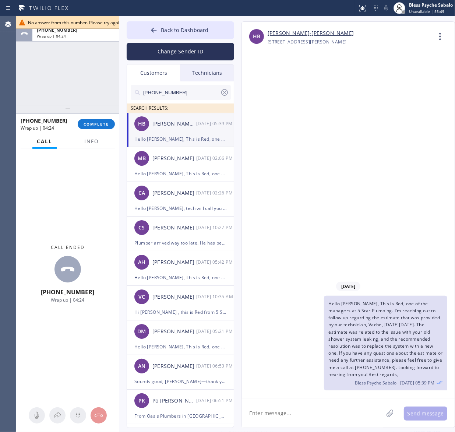
click at [260, 70] on div "09/22/2025 Hello Helen, This is Red, one of the managers at 5 Star Plumbing. I'…" at bounding box center [348, 225] width 213 height 348
click at [313, 154] on div "09/22/2025 Hello Helen, This is Red, one of the managers at 5 Star Plumbing. I'…" at bounding box center [348, 225] width 213 height 348
drag, startPoint x: 102, startPoint y: 126, endPoint x: 92, endPoint y: 115, distance: 14.8
click at [102, 126] on span "COMPLETE" at bounding box center [96, 124] width 25 height 5
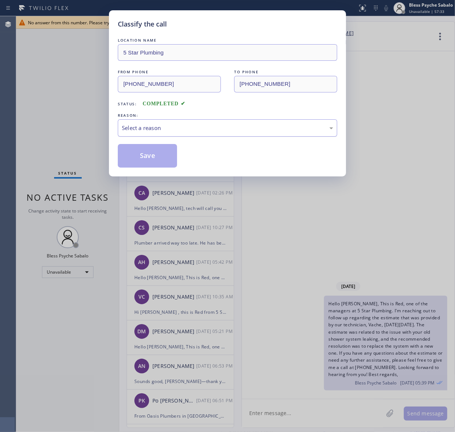
click at [200, 131] on div "Select a reason" at bounding box center [227, 128] width 211 height 8
click at [129, 151] on button "Save" at bounding box center [147, 156] width 59 height 24
click at [136, 157] on button "Save" at bounding box center [147, 156] width 59 height 24
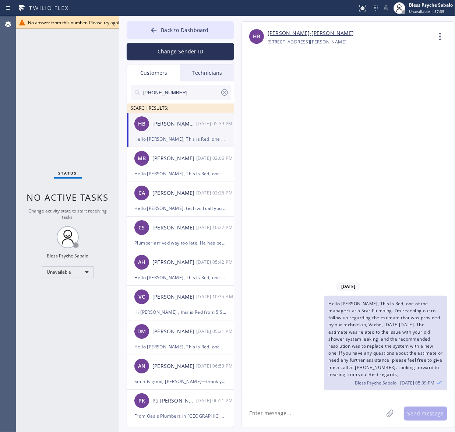
click at [80, 13] on div at bounding box center [179, 8] width 352 height 12
click at [175, 22] on button "Back to Dashboard" at bounding box center [181, 30] width 108 height 18
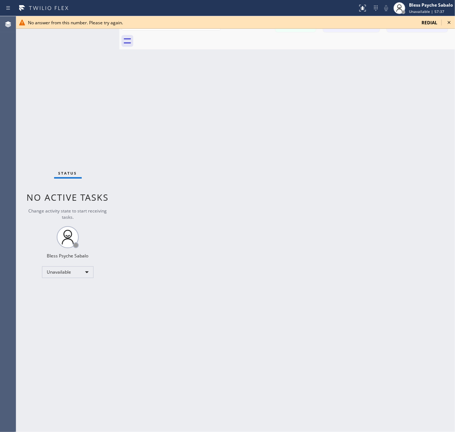
click at [447, 21] on icon at bounding box center [449, 22] width 9 height 9
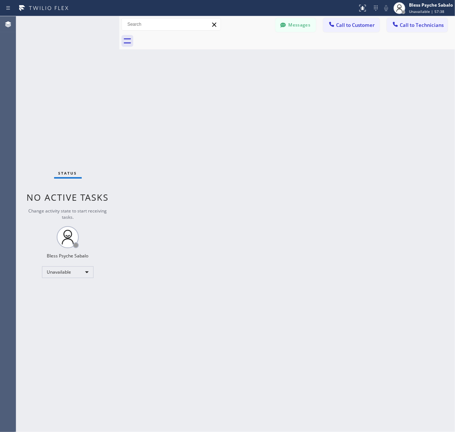
click at [406, 78] on div "Back to Dashboard Change Sender ID Customers Technicians (310) 502-0566 SEARCH …" at bounding box center [287, 224] width 336 height 416
click at [309, 22] on button "Messages" at bounding box center [295, 25] width 41 height 14
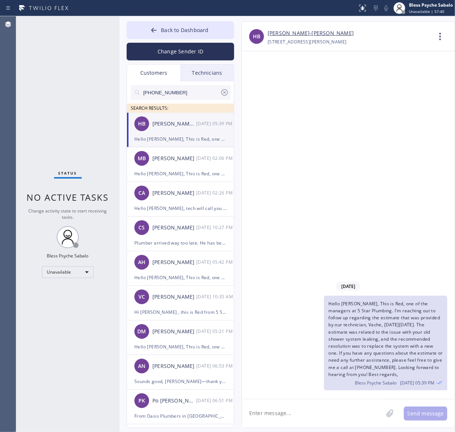
click at [198, 101] on div at bounding box center [181, 104] width 100 height 9
click at [197, 96] on input "(310) 502-0566" at bounding box center [182, 92] width 78 height 15
paste input "862) 812-6812"
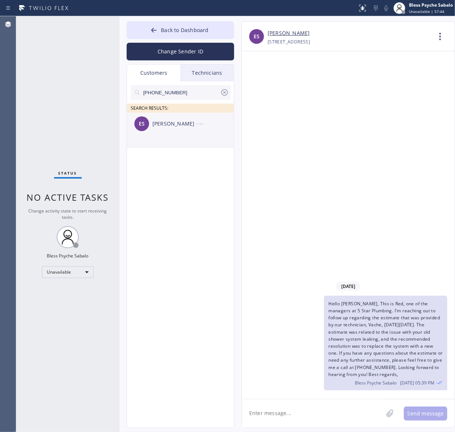
type input "(862) 812-6812"
click at [170, 131] on div "ES Enrico Sanavia --:--" at bounding box center [181, 124] width 108 height 22
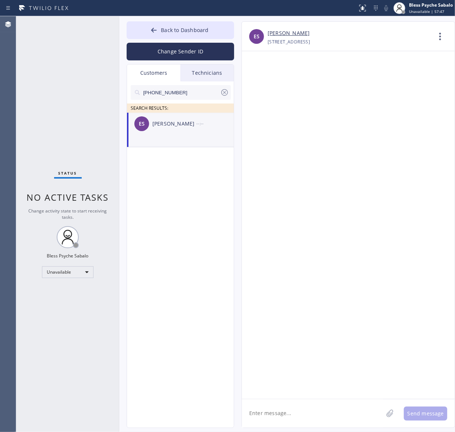
click at [276, 270] on textarea at bounding box center [312, 413] width 141 height 28
paste textarea "Hello [PERSON_NAME], This is Red, one of the managers at 5 Star Plumbing. I'm r…"
type textarea "Hello [PERSON_NAME], This is Red, one of the managers at 5 Star Plumbing. I'm r…"
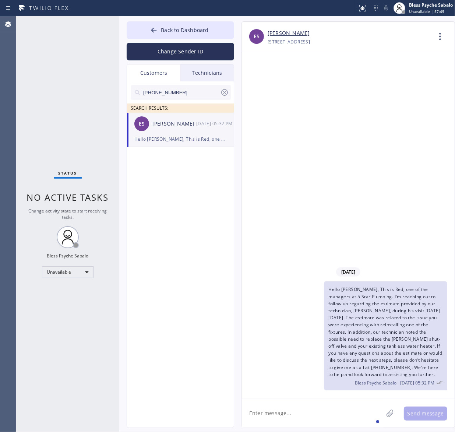
click at [290, 270] on div "Hello Enrico, This is Red, one of the managers at 5 Star Plumbing. I'm reaching…" at bounding box center [344, 335] width 205 height 109
drag, startPoint x: 319, startPoint y: 218, endPoint x: 312, endPoint y: 177, distance: 41.5
click at [319, 218] on div "09/24/2025 Hello Enrico, This is Red, one of the managers at 5 Star Plumbing. I…" at bounding box center [348, 225] width 213 height 348
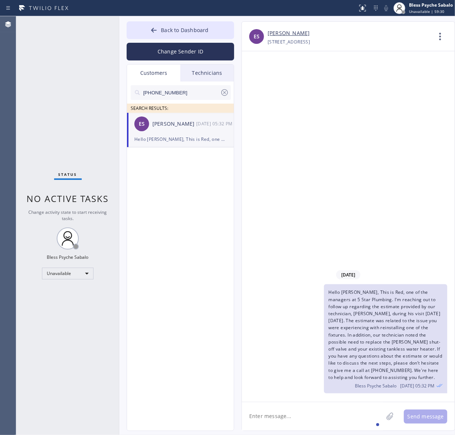
click at [333, 72] on div "09/24/2025 Hello Enrico, This is Red, one of the managers at 5 Star Plumbing. I…" at bounding box center [348, 226] width 213 height 350
click at [204, 28] on span "Back to Dashboard" at bounding box center [185, 30] width 48 height 7
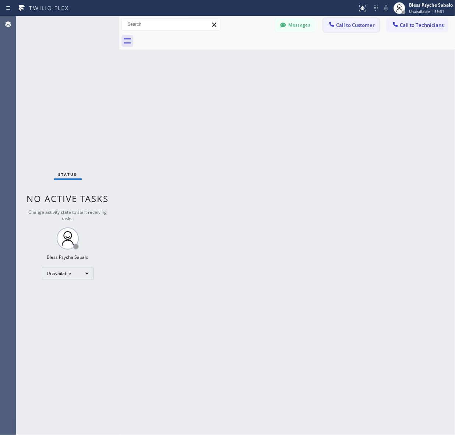
click at [358, 23] on span "Call to Customer" at bounding box center [355, 25] width 39 height 7
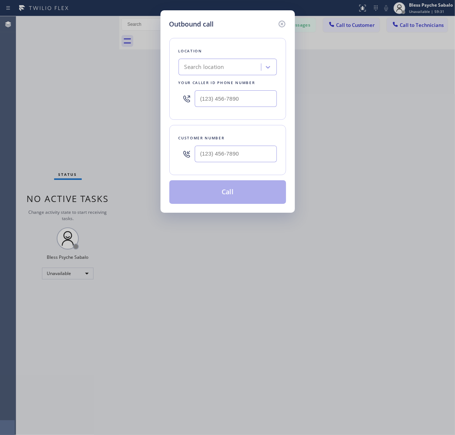
type input "(___) ___-____"
click at [236, 153] on input "(___) ___-____" at bounding box center [236, 153] width 82 height 17
click at [283, 20] on icon at bounding box center [282, 24] width 9 height 9
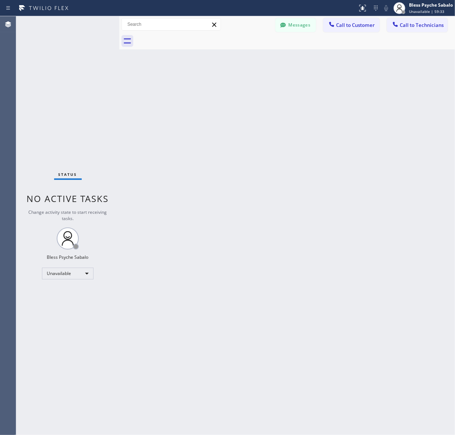
click at [330, 42] on div at bounding box center [296, 41] width 320 height 17
click at [365, 27] on span "Call to Customer" at bounding box center [355, 25] width 39 height 7
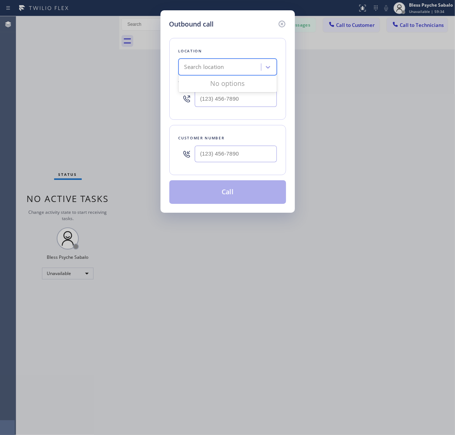
click at [241, 71] on div "Search location" at bounding box center [221, 67] width 80 height 13
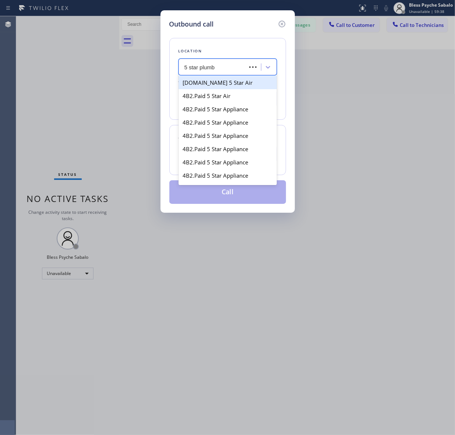
type input "5 star plumbi"
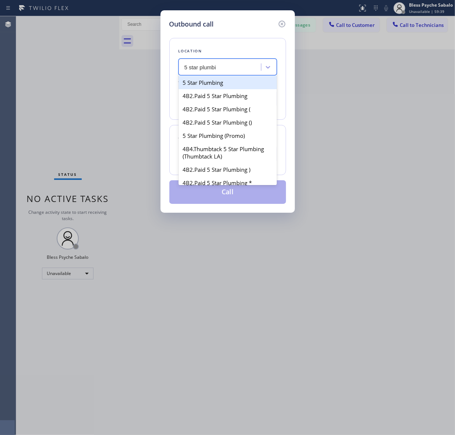
click at [238, 85] on div "5 Star Plumbing" at bounding box center [228, 82] width 98 height 13
type input "[PHONE_NUMBER]"
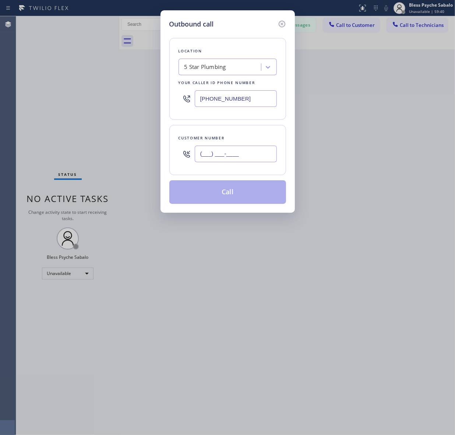
click at [233, 158] on input "(___) ___-____" at bounding box center [236, 153] width 82 height 17
paste input "415) 710-4282"
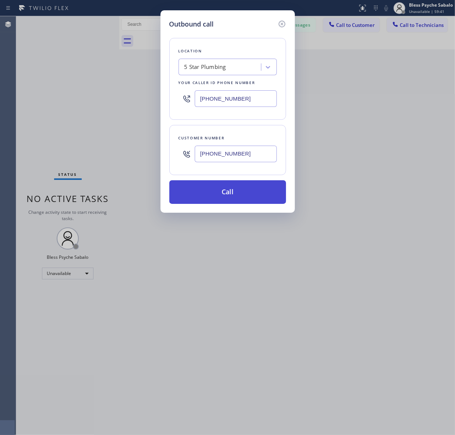
type input "[PHONE_NUMBER]"
drag, startPoint x: 244, startPoint y: 190, endPoint x: 247, endPoint y: 193, distance: 4.2
click at [246, 193] on button "Call" at bounding box center [227, 192] width 117 height 24
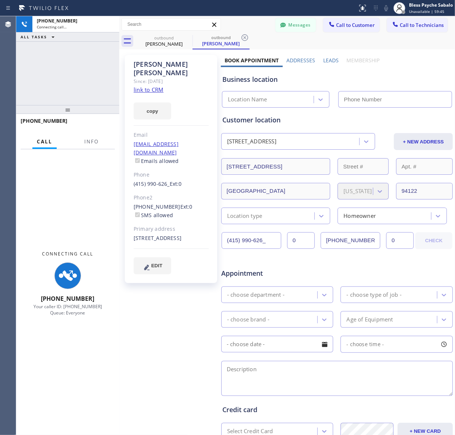
type input "[PHONE_NUMBER]"
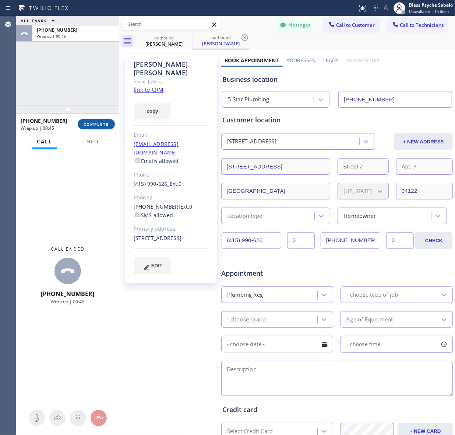
click at [95, 126] on span "COMPLETE" at bounding box center [96, 124] width 25 height 5
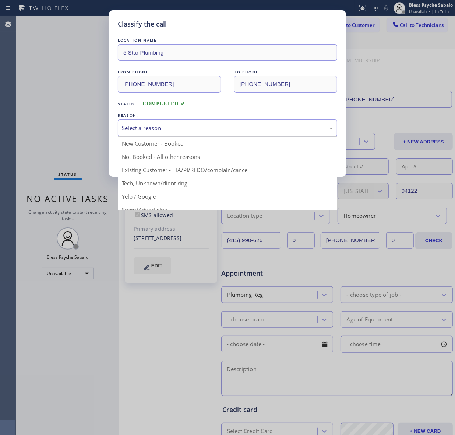
click at [262, 135] on div "Select a reason" at bounding box center [227, 127] width 219 height 17
click at [198, 122] on div "Select a reason" at bounding box center [227, 127] width 219 height 17
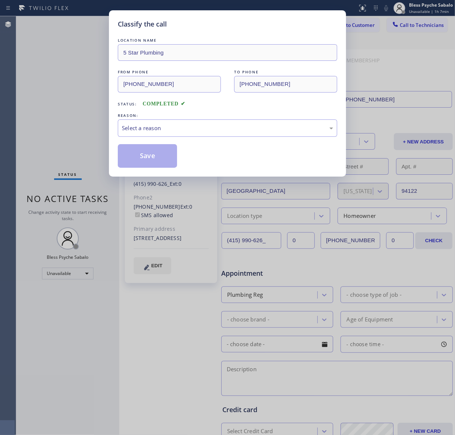
click at [393, 45] on div "Classify the call LOCATION NAME 5 Star Plumbing FROM PHONE (888) 909-0120 TO PH…" at bounding box center [227, 217] width 455 height 435
click at [398, 30] on div "Classify the call LOCATION NAME 5 Star Plumbing FROM PHONE (888) 909-0120 TO PH…" at bounding box center [227, 217] width 455 height 435
click at [186, 109] on div "LOCATION NAME 5 Star Plumbing FROM PHONE (888) 909-0120 TO PHONE (415) 710-4282…" at bounding box center [227, 101] width 219 height 131
click at [186, 127] on div "Select a reason" at bounding box center [227, 128] width 211 height 8
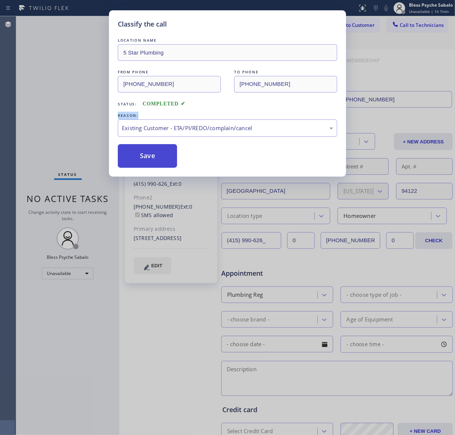
click at [148, 158] on button "Save" at bounding box center [147, 156] width 59 height 24
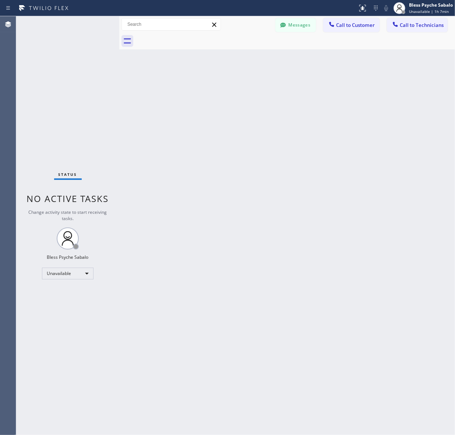
click at [352, 94] on div "Back to Dashboard Change Sender ID Customers Technicians (862) 812-6812 SEARCH …" at bounding box center [287, 225] width 336 height 418
drag, startPoint x: 408, startPoint y: 34, endPoint x: 409, endPoint y: 30, distance: 4.4
click at [409, 30] on div "Messages Call to Customer Call to Technicians Outbound call Location 5 Star Plu…" at bounding box center [287, 32] width 336 height 33
click at [412, 28] on span "Call to Technicians" at bounding box center [422, 25] width 44 height 7
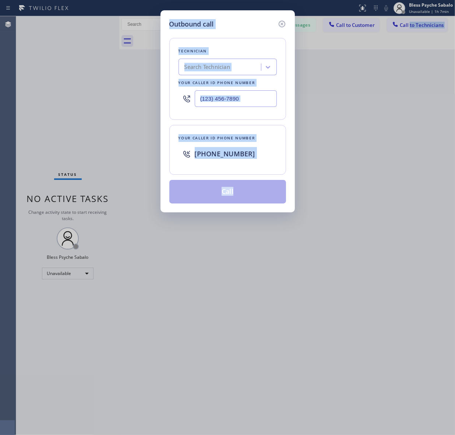
click at [222, 121] on div "Technician Search Technician Your caller id phone number Your caller id phone n…" at bounding box center [227, 116] width 117 height 174
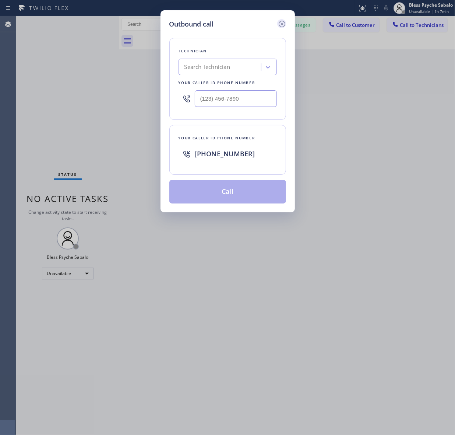
click at [281, 24] on icon at bounding box center [282, 24] width 9 height 9
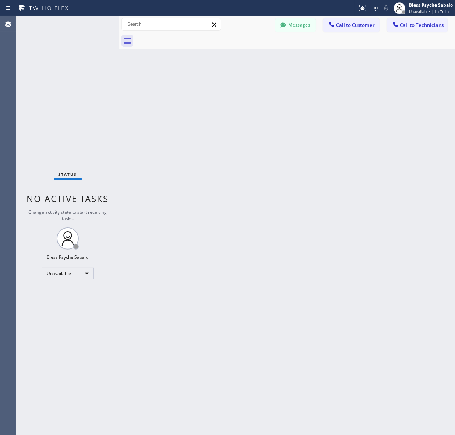
click at [363, 45] on div at bounding box center [296, 41] width 320 height 17
click at [402, 29] on button "Call to Technicians" at bounding box center [417, 25] width 61 height 14
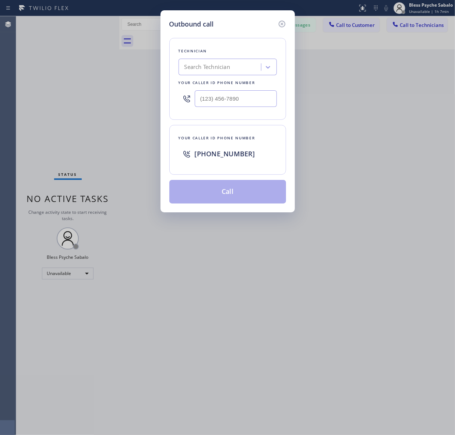
click at [246, 69] on div "Search Technician" at bounding box center [221, 67] width 80 height 13
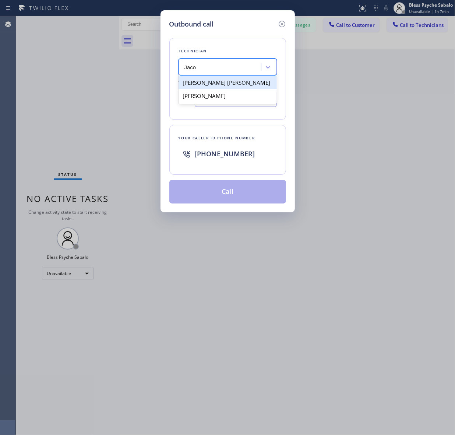
type input "[PERSON_NAME]"
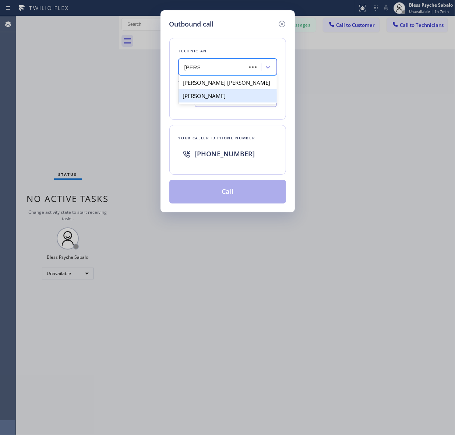
click at [217, 90] on div "[PERSON_NAME]" at bounding box center [228, 95] width 98 height 13
type input "[PHONE_NUMBER]"
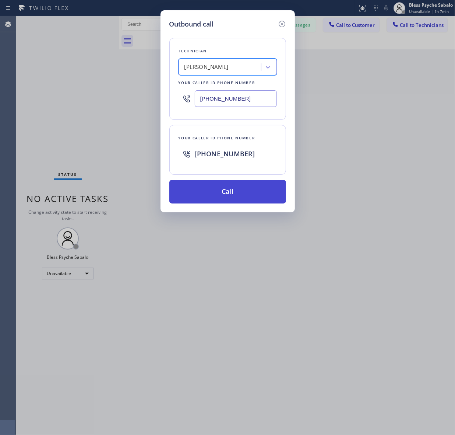
click at [225, 185] on button "Call" at bounding box center [227, 192] width 117 height 24
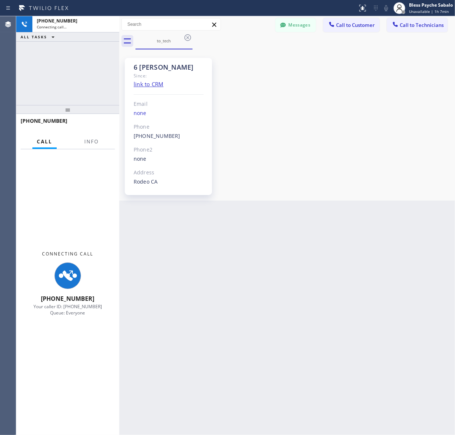
scroll to position [7538, 0]
drag, startPoint x: 324, startPoint y: 258, endPoint x: 299, endPoint y: 209, distance: 54.8
click at [324, 258] on div "Back to Dashboard Change Sender ID Customers Technicians (862) 812-6812 SEARCH …" at bounding box center [287, 225] width 336 height 418
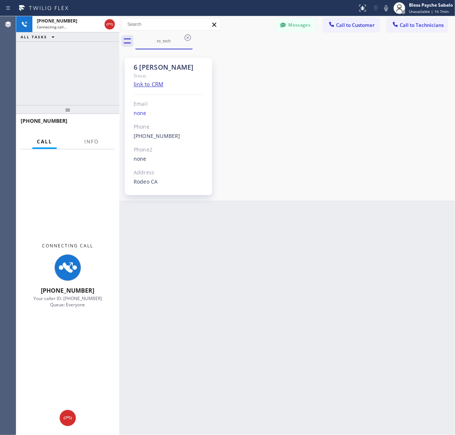
click at [282, 233] on div "Back to Dashboard Change Sender ID Customers Technicians (862) 812-6812 SEARCH …" at bounding box center [287, 225] width 336 height 418
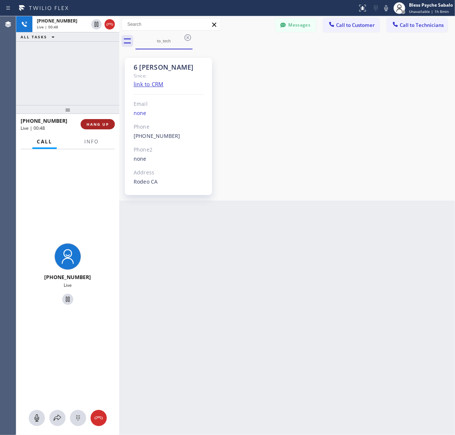
click at [87, 122] on button "HANG UP" at bounding box center [98, 124] width 34 height 10
click at [261, 102] on div "6 SF Jacob Since: link to CRM Email none Phone (415) 907-8007 Outbound call Tec…" at bounding box center [287, 124] width 332 height 147
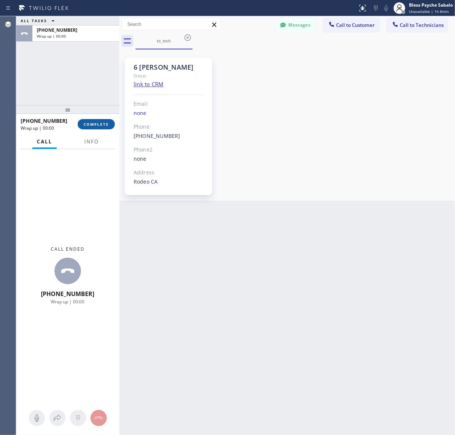
click at [110, 124] on button "COMPLETE" at bounding box center [96, 124] width 37 height 10
click at [83, 85] on div "ALL TASKS ALL TASKS ACTIVE TASKS TASKS IN WRAP UP +14159078007 Wrap up | 00:00" at bounding box center [67, 60] width 103 height 89
drag, startPoint x: 346, startPoint y: 94, endPoint x: 339, endPoint y: 86, distance: 11.0
click at [347, 94] on div "Back to Dashboard Change Sender ID Customers Technicians (862) 812-6812 SEARCH …" at bounding box center [287, 225] width 336 height 418
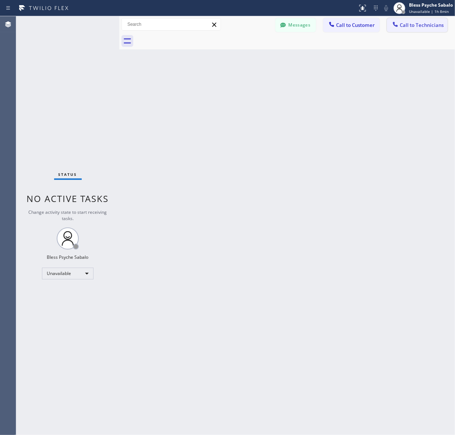
click at [412, 30] on button "Call to Technicians" at bounding box center [417, 25] width 61 height 14
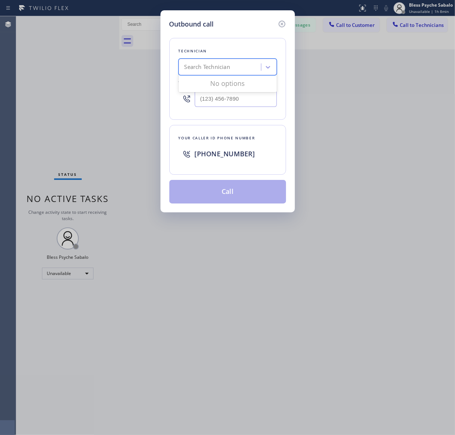
click at [236, 64] on div "Search Technician" at bounding box center [221, 67] width 80 height 13
type input "[PERSON_NAME]"
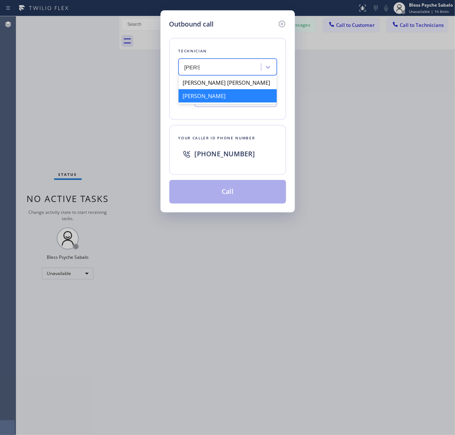
click at [206, 103] on div "Jacob Avimael Lopez Castro Jacob Solomon" at bounding box center [228, 88] width 98 height 29
click at [216, 99] on div "[PERSON_NAME]" at bounding box center [228, 95] width 98 height 13
type input "[PHONE_NUMBER]"
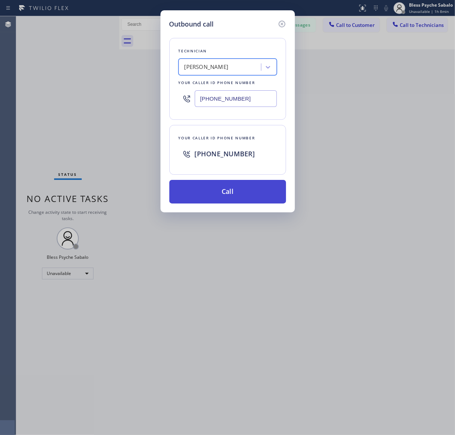
click at [231, 200] on button "Call" at bounding box center [227, 192] width 117 height 24
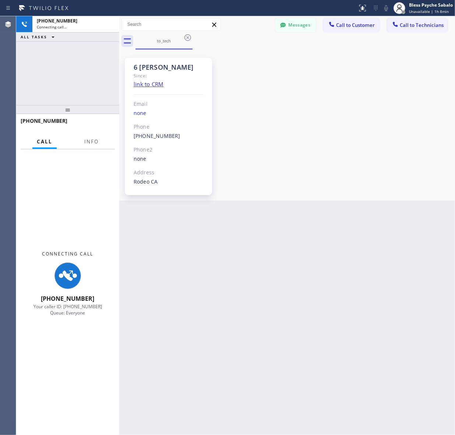
scroll to position [7538, 0]
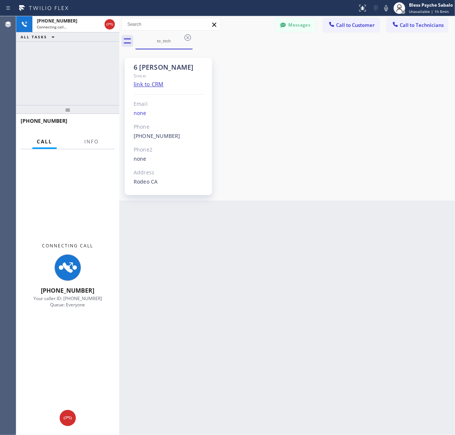
click at [84, 80] on div "+14159078007 Connecting call… ALL TASKS ALL TASKS ACTIVE TASKS TASKS IN WRAP UP" at bounding box center [67, 60] width 103 height 89
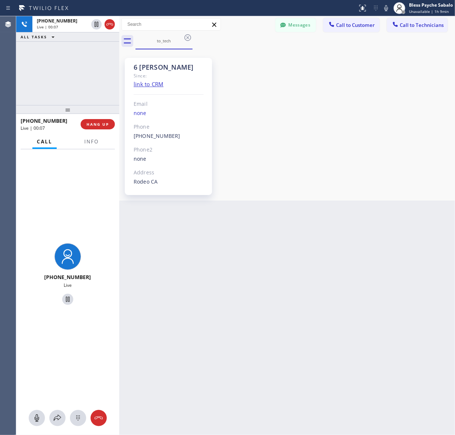
click at [75, 120] on div "[PHONE_NUMBER]" at bounding box center [48, 120] width 55 height 7
click at [83, 124] on button "HANG UP" at bounding box center [98, 124] width 34 height 10
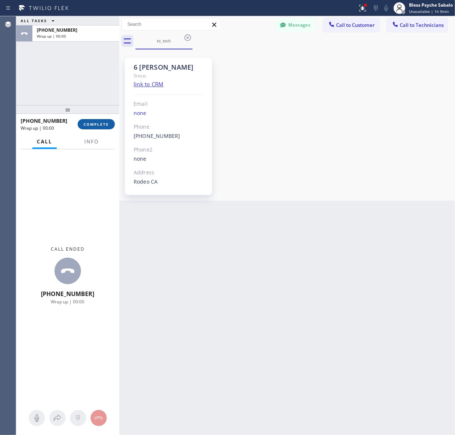
click at [90, 128] on button "COMPLETE" at bounding box center [96, 124] width 37 height 10
click at [275, 123] on div "6 SF Jacob Since: link to CRM Email none Phone (415) 907-8007 Outbound call Tec…" at bounding box center [287, 124] width 332 height 147
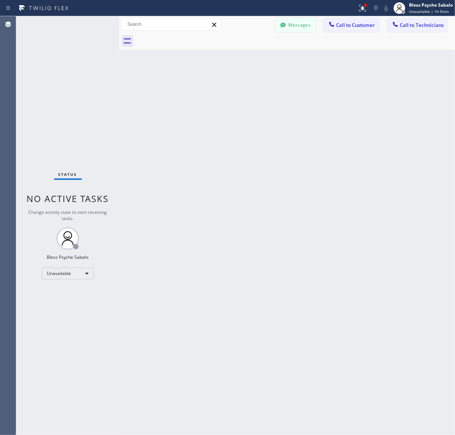
click at [293, 23] on button "Messages" at bounding box center [295, 25] width 41 height 14
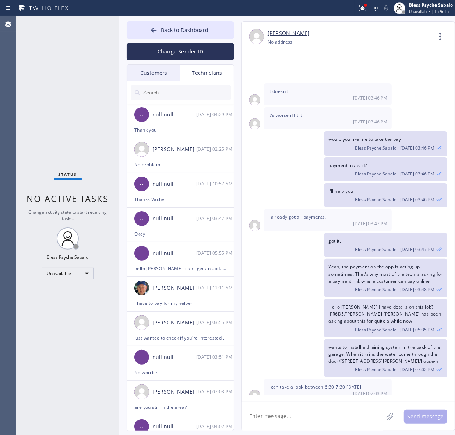
click at [293, 270] on textarea at bounding box center [312, 416] width 141 height 28
click at [288, 270] on textarea at bounding box center [312, 416] width 141 height 28
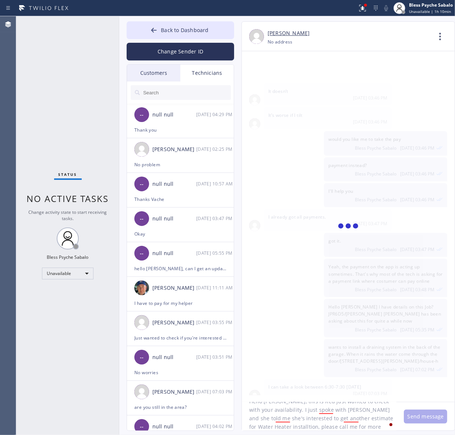
type textarea "Hello [PERSON_NAME], this is Red just wanted to check with your availability. I…"
drag, startPoint x: 310, startPoint y: 295, endPoint x: 311, endPoint y: 299, distance: 4.3
click at [310, 270] on div at bounding box center [348, 226] width 213 height 350
drag, startPoint x: 348, startPoint y: 430, endPoint x: 258, endPoint y: 406, distance: 92.7
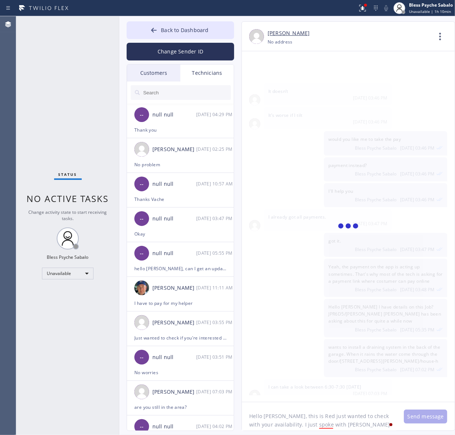
click at [254, 270] on div "Back to Dashboard Change Sender ID Customers Technicians (862) 812-6812 SEARCH …" at bounding box center [287, 225] width 336 height 418
click at [325, 270] on textarea "Hello [PERSON_NAME], this is Red just wanted to check with your availability. I…" at bounding box center [319, 416] width 155 height 28
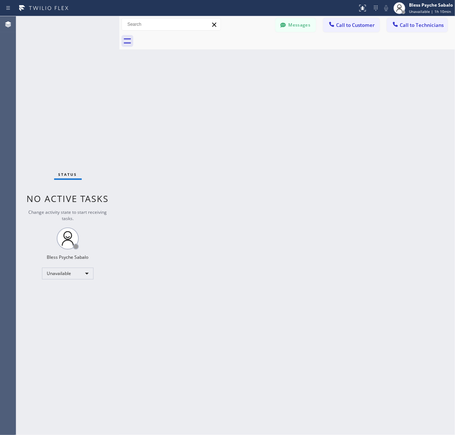
click at [288, 33] on div at bounding box center [296, 41] width 320 height 17
drag, startPoint x: 288, startPoint y: 32, endPoint x: 286, endPoint y: 26, distance: 5.7
click at [286, 32] on button "Messages" at bounding box center [295, 25] width 41 height 14
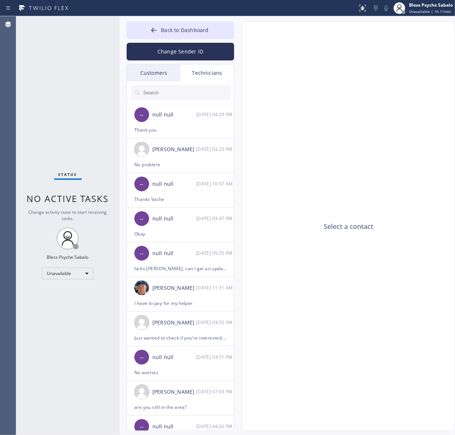
click at [288, 19] on div "Back to Dashboard Change Sender ID Customers Technicians ES [PERSON_NAME] [DATE…" at bounding box center [287, 225] width 336 height 418
click at [212, 77] on div "Technicians" at bounding box center [206, 72] width 53 height 17
click at [75, 278] on div "Unavailable" at bounding box center [68, 273] width 52 height 12
click at [75, 289] on li "Available" at bounding box center [67, 292] width 50 height 9
click at [207, 78] on div "Technicians" at bounding box center [206, 72] width 53 height 17
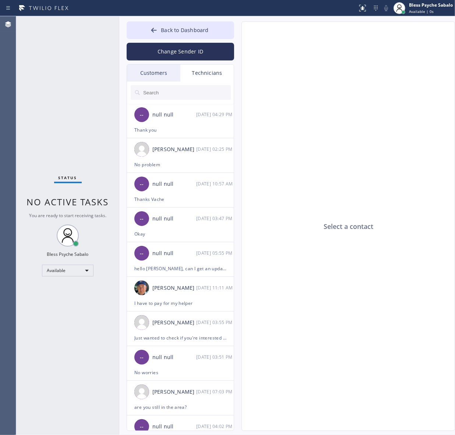
click at [194, 97] on input "text" at bounding box center [187, 92] width 88 height 15
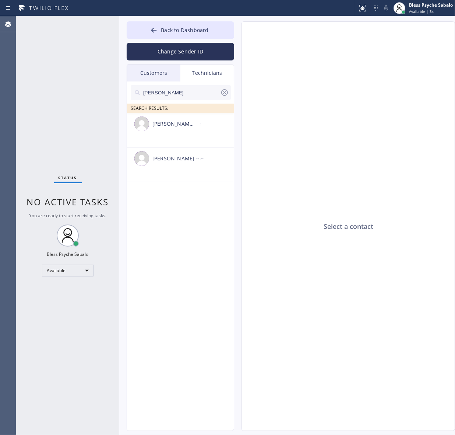
type input "[PERSON_NAME]"
click at [178, 124] on div "[PERSON_NAME] [PERSON_NAME]" at bounding box center [174, 124] width 44 height 8
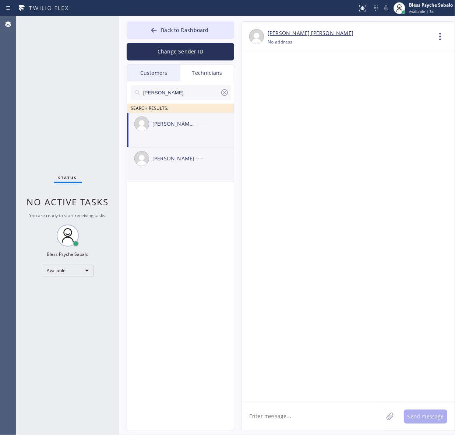
click at [187, 168] on div "[PERSON_NAME] --:--" at bounding box center [181, 158] width 108 height 22
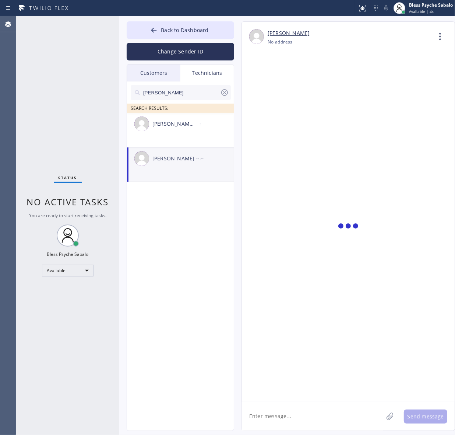
scroll to position [7538, 0]
drag, startPoint x: 279, startPoint y: 408, endPoint x: 282, endPoint y: 412, distance: 5.0
click at [280, 409] on textarea at bounding box center [312, 416] width 141 height 28
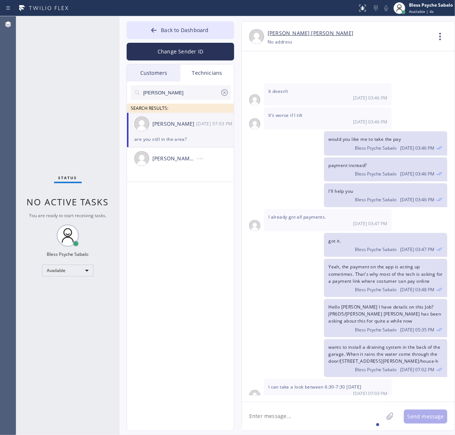
click at [286, 422] on textarea at bounding box center [312, 416] width 141 height 28
paste textarea "Hello [PERSON_NAME], this is Red just wanted to check with your availability. I…"
type textarea "Hello [PERSON_NAME], this is Red just wanted to check with your availability. I…"
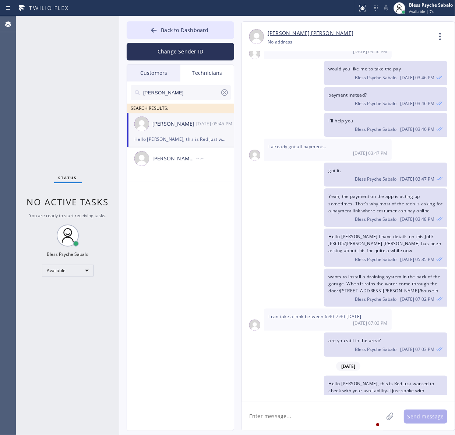
click at [278, 268] on div "wants to install a draining system in the back of the garage. When it rains the…" at bounding box center [344, 287] width 205 height 38
drag, startPoint x: 185, startPoint y: 25, endPoint x: 214, endPoint y: 34, distance: 30.1
click at [185, 25] on button "Back to Dashboard" at bounding box center [181, 30] width 108 height 18
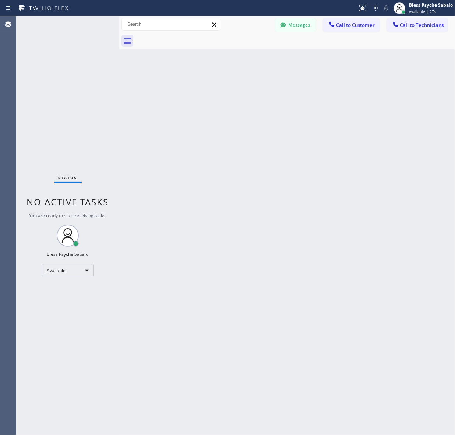
click at [356, 22] on span "Call to Customer" at bounding box center [355, 25] width 39 height 7
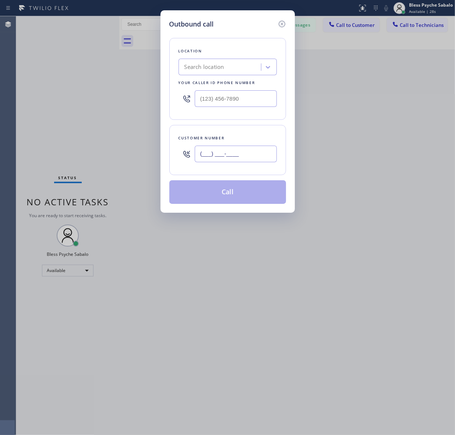
click at [220, 157] on input "(___) ___-____" at bounding box center [236, 153] width 82 height 17
paste input "310) 999-3740"
type input "[PHONE_NUMBER]"
click at [233, 69] on div "Search location" at bounding box center [221, 67] width 80 height 13
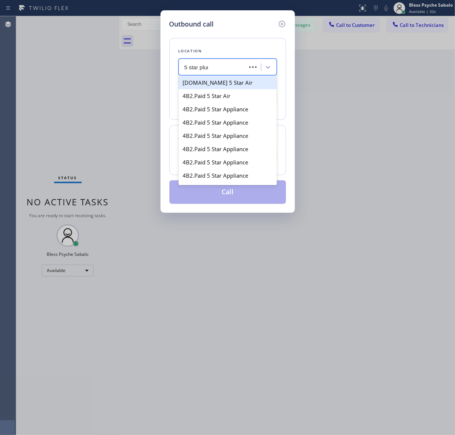
type input "5 star plumb"
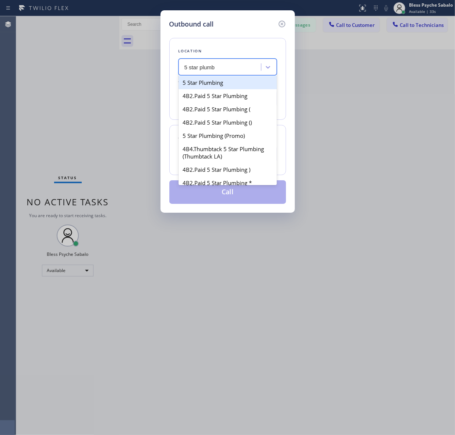
click at [218, 80] on div "5 Star Plumbing" at bounding box center [228, 82] width 98 height 13
type input "[PHONE_NUMBER]"
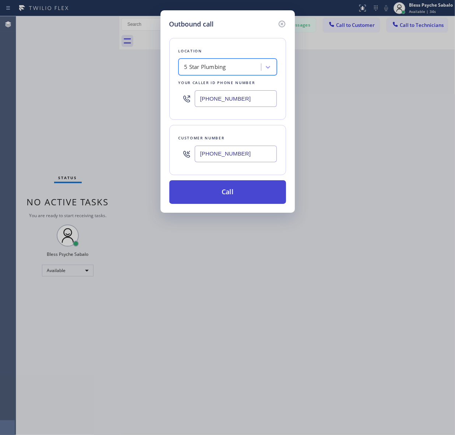
click at [207, 183] on button "Call" at bounding box center [227, 192] width 117 height 24
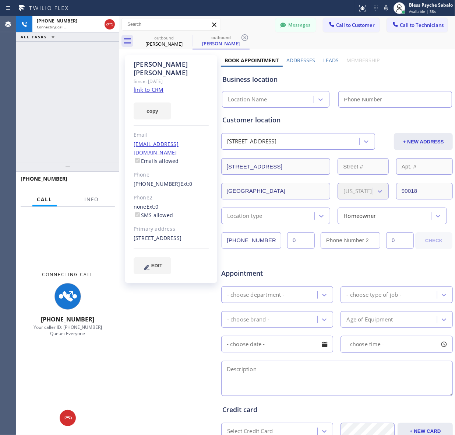
type input "[PHONE_NUMBER]"
